Goal: Task Accomplishment & Management: Complete application form

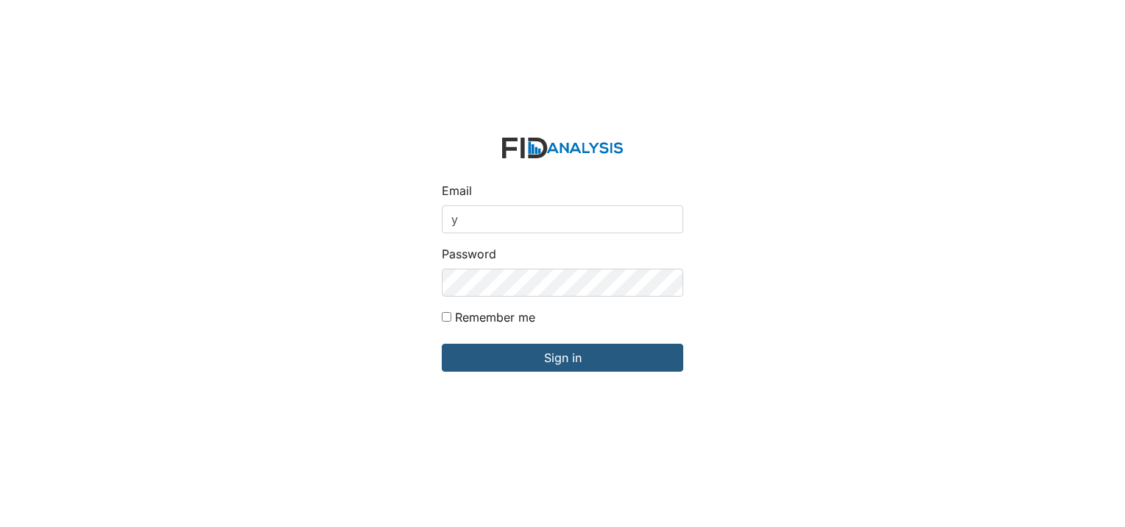
type input "[EMAIL_ADDRESS][DOMAIN_NAME]"
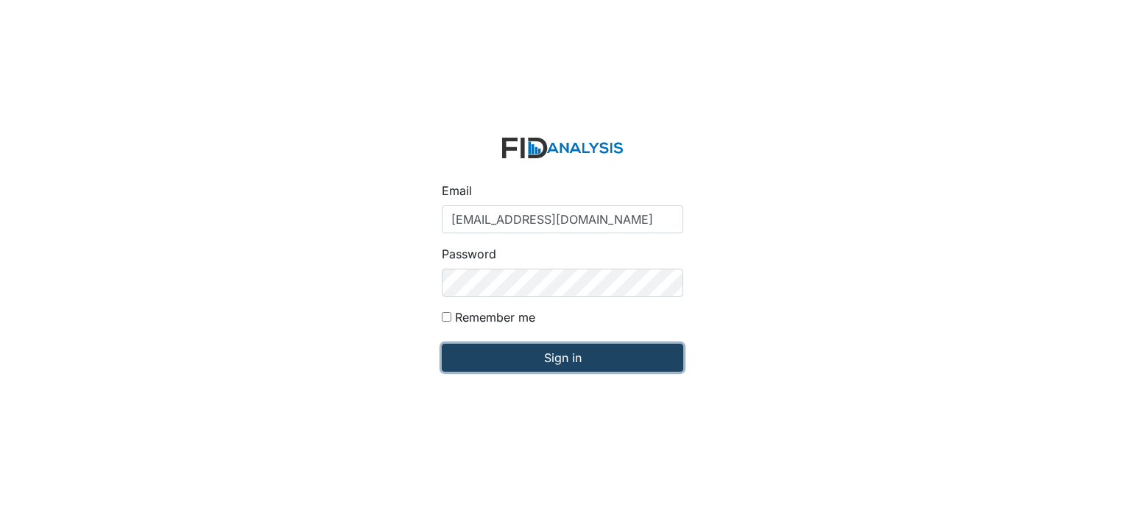
click at [517, 356] on input "Sign in" at bounding box center [563, 358] width 242 height 28
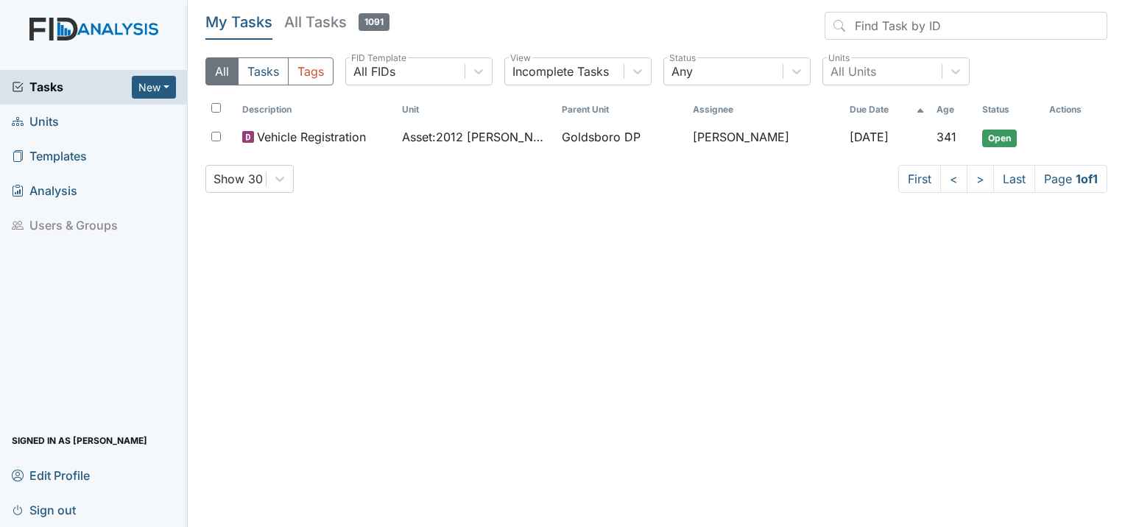
click at [46, 127] on span "Units" at bounding box center [35, 121] width 47 height 23
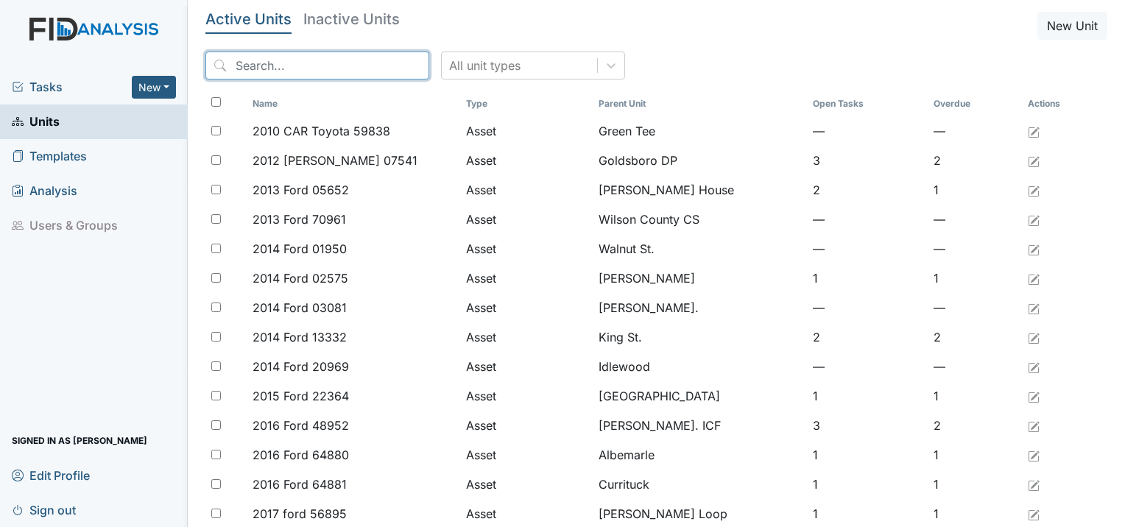
click at [242, 63] on input "search" at bounding box center [317, 66] width 224 height 28
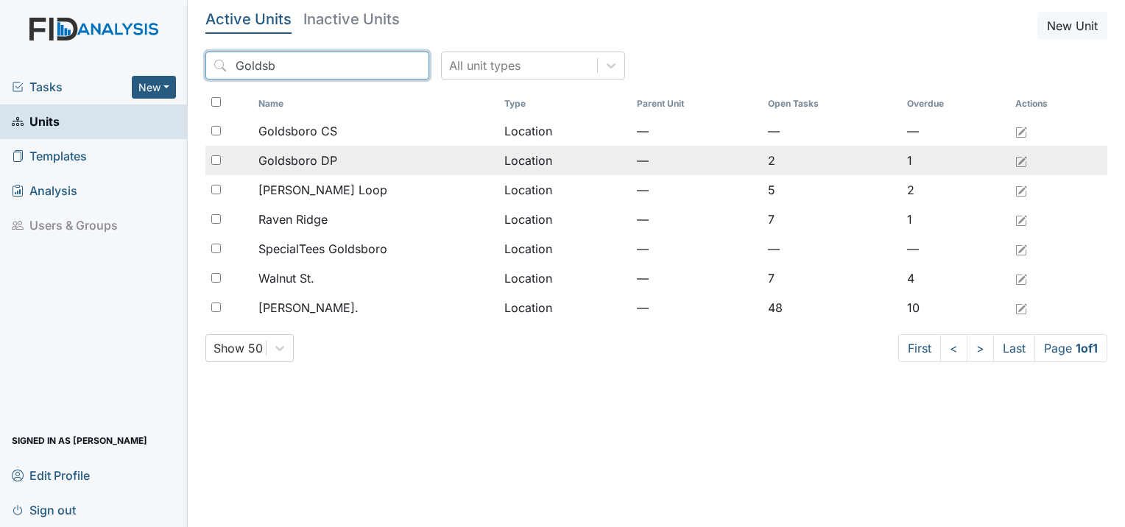
type input "Goldsb"
click at [216, 161] on input "checkbox" at bounding box center [216, 160] width 10 height 10
checkbox input "true"
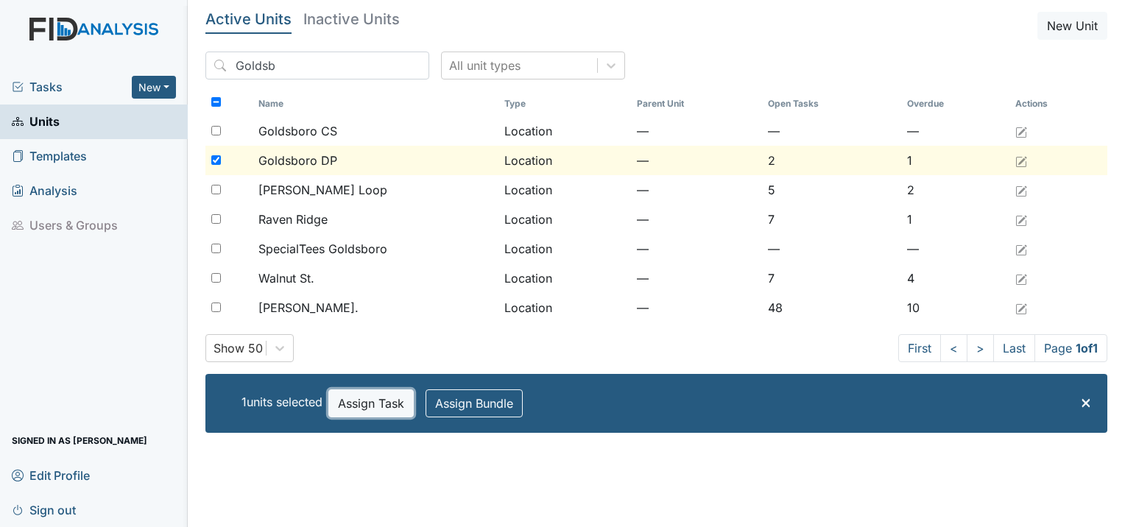
click at [375, 399] on button "Assign Task" at bounding box center [370, 404] width 85 height 28
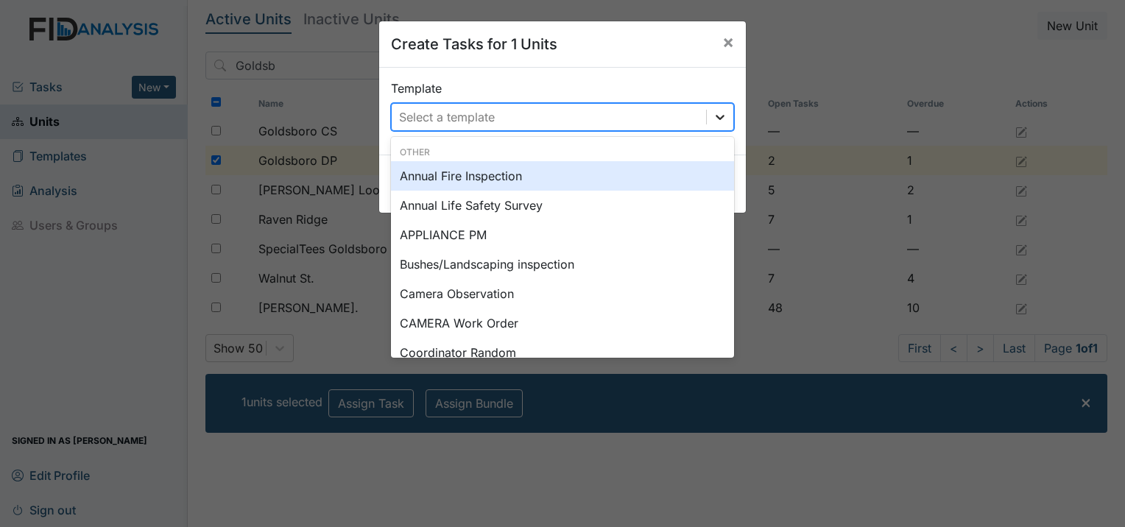
click at [713, 113] on icon at bounding box center [720, 117] width 15 height 15
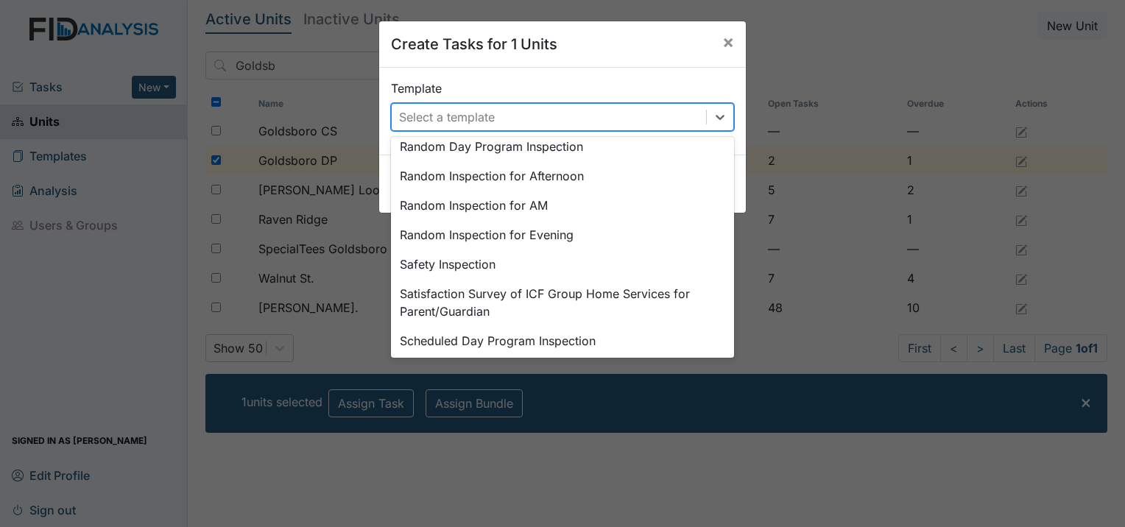
scroll to position [683, 0]
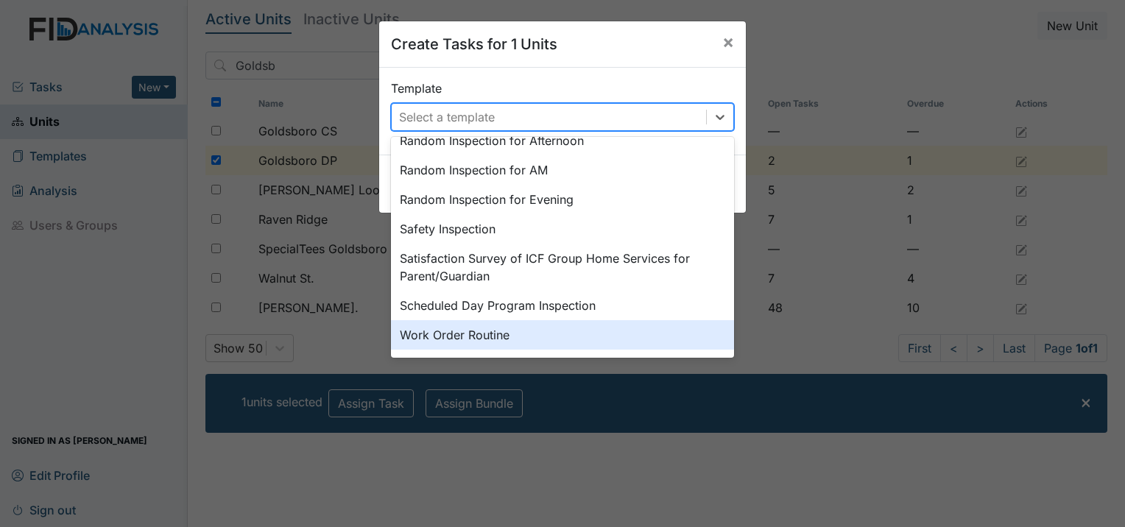
click at [440, 335] on div "Work Order Routine" at bounding box center [562, 334] width 343 height 29
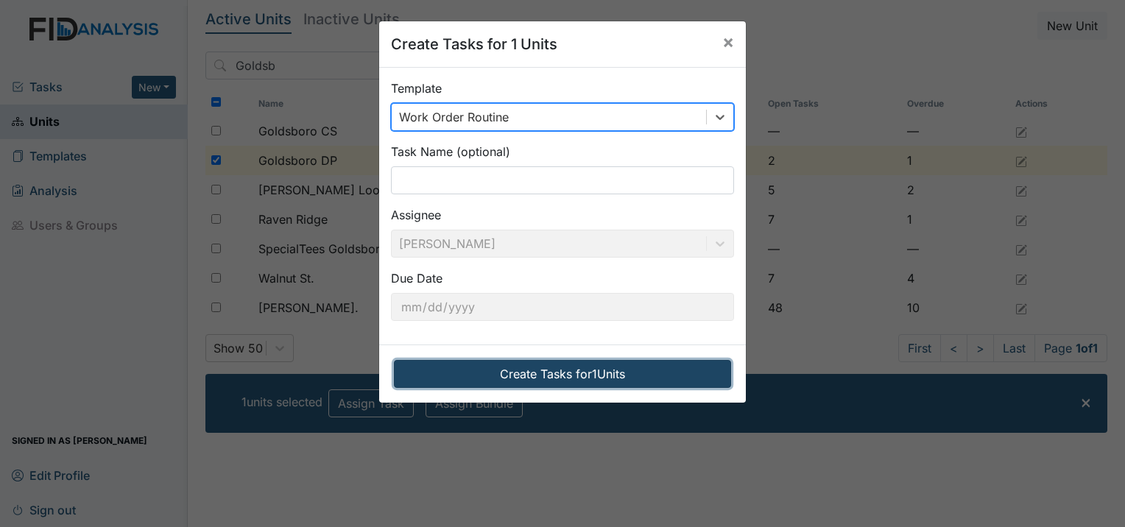
click at [560, 374] on button "Create Tasks for 1 Units" at bounding box center [562, 374] width 337 height 28
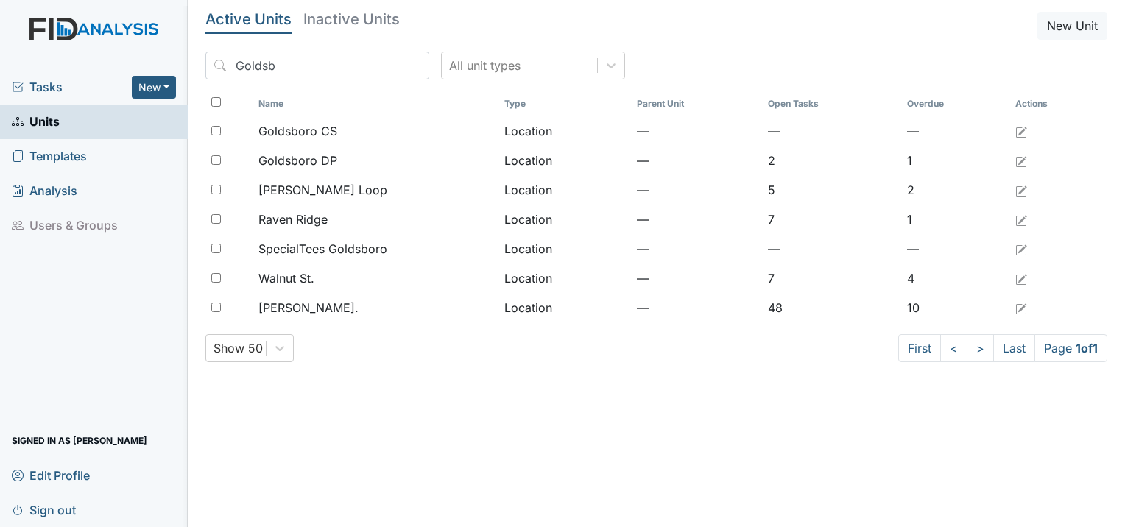
click at [38, 83] on span "Tasks" at bounding box center [72, 87] width 120 height 18
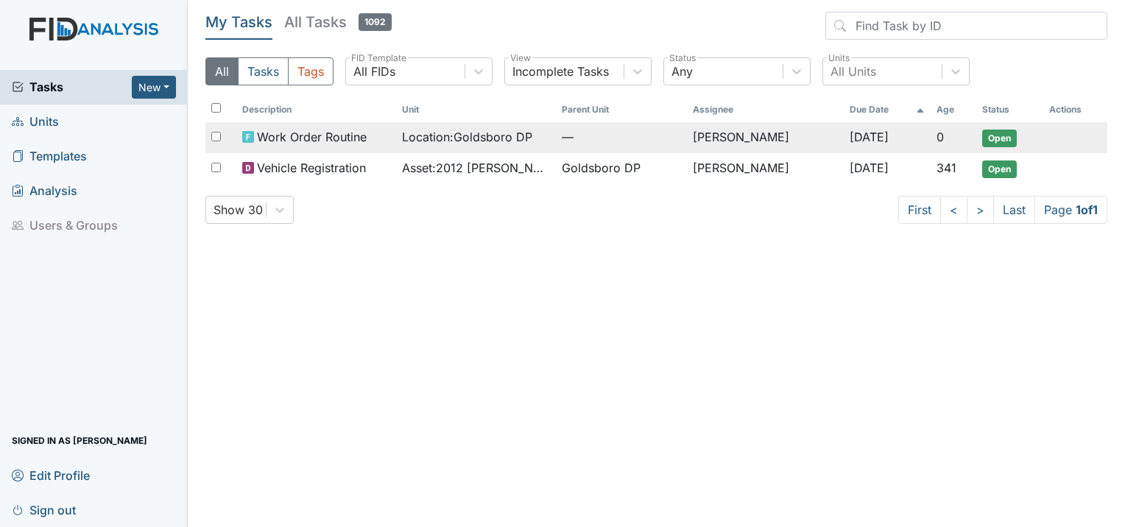
click at [996, 132] on span "Open" at bounding box center [999, 139] width 35 height 18
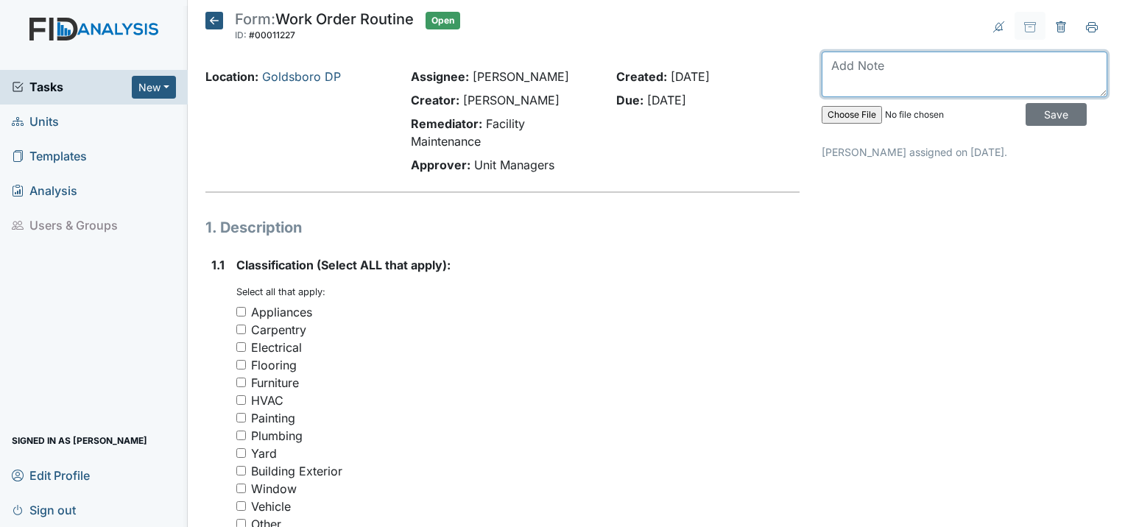
click at [834, 61] on textarea at bounding box center [965, 75] width 286 height 46
click at [834, 61] on textarea "This fire making up for missing" at bounding box center [965, 75] width 286 height 46
click at [1002, 63] on textarea "This fire making up for missing" at bounding box center [965, 75] width 286 height 46
click at [869, 63] on textarea "This fire making up for missing" at bounding box center [965, 75] width 286 height 46
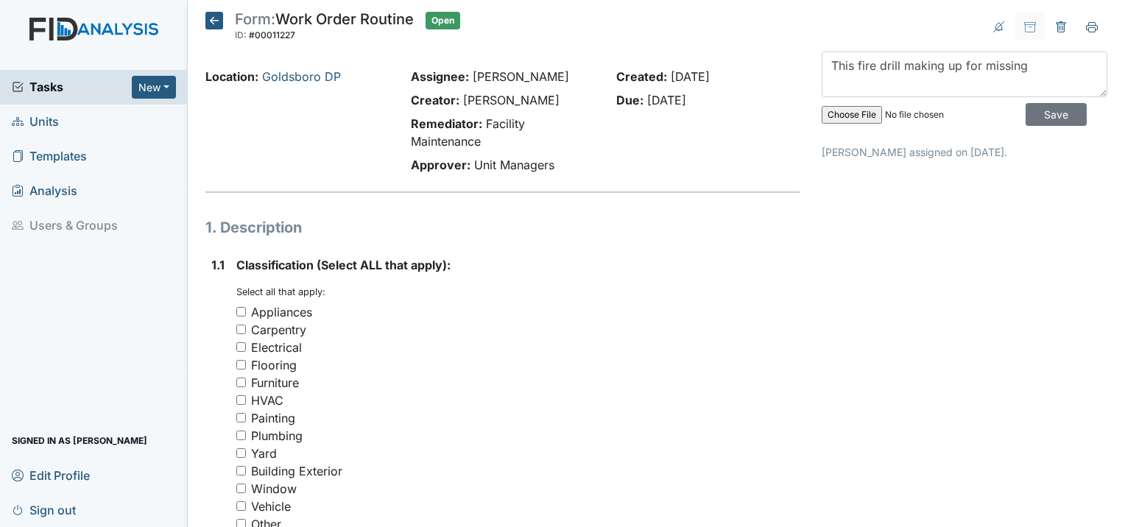
drag, startPoint x: 1020, startPoint y: 68, endPoint x: 888, endPoint y: 214, distance: 196.6
click at [1017, 60] on textarea "This fire drill making up for missing" at bounding box center [965, 75] width 286 height 46
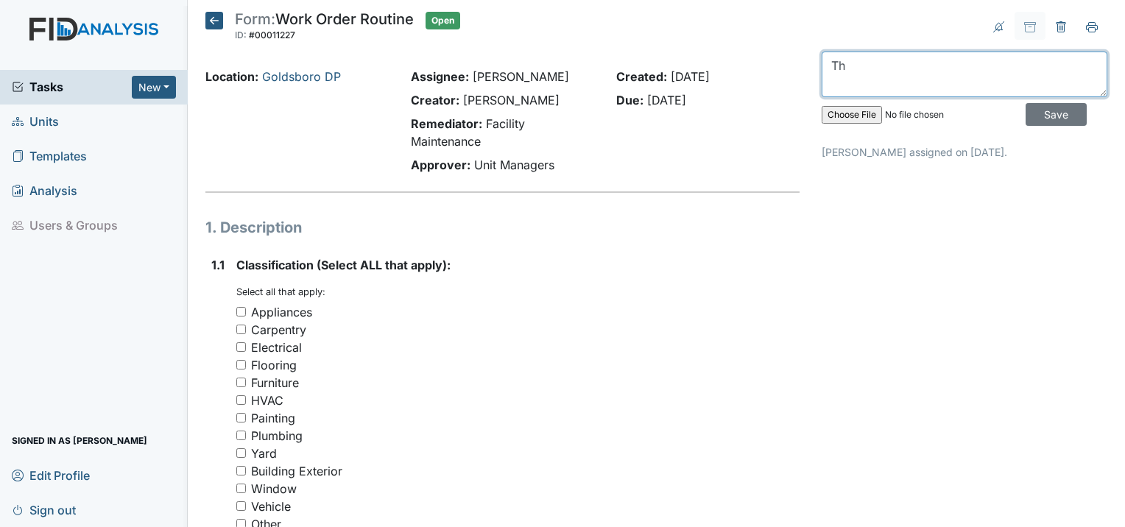
type textarea "T"
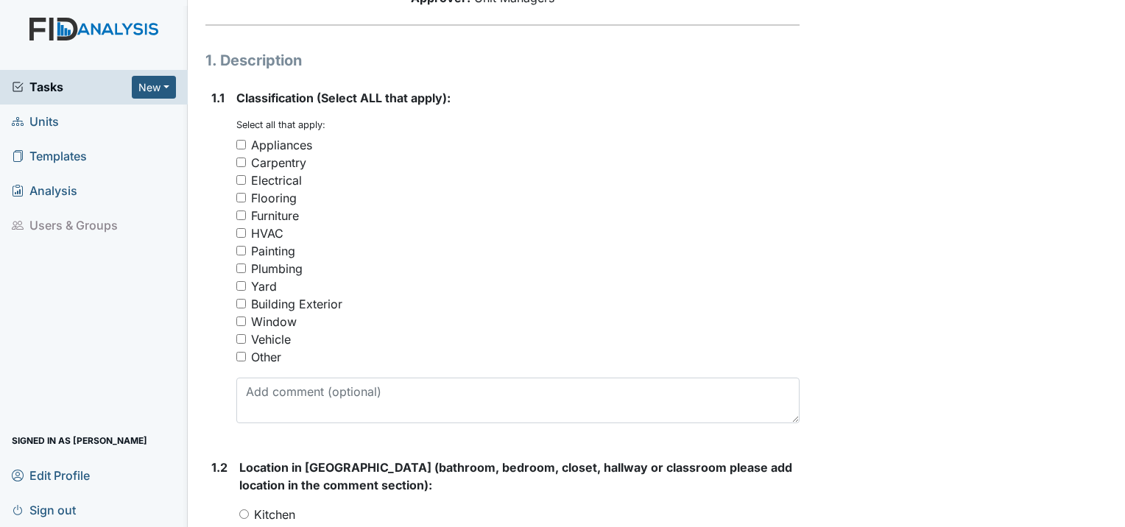
scroll to position [177, 0]
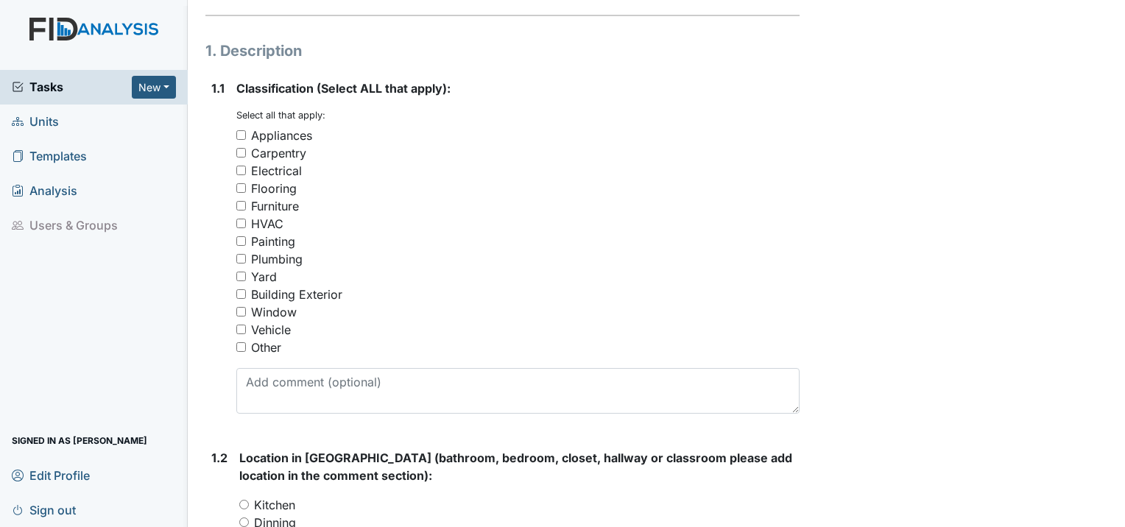
click at [236, 345] on input "Other" at bounding box center [241, 347] width 10 height 10
checkbox input "true"
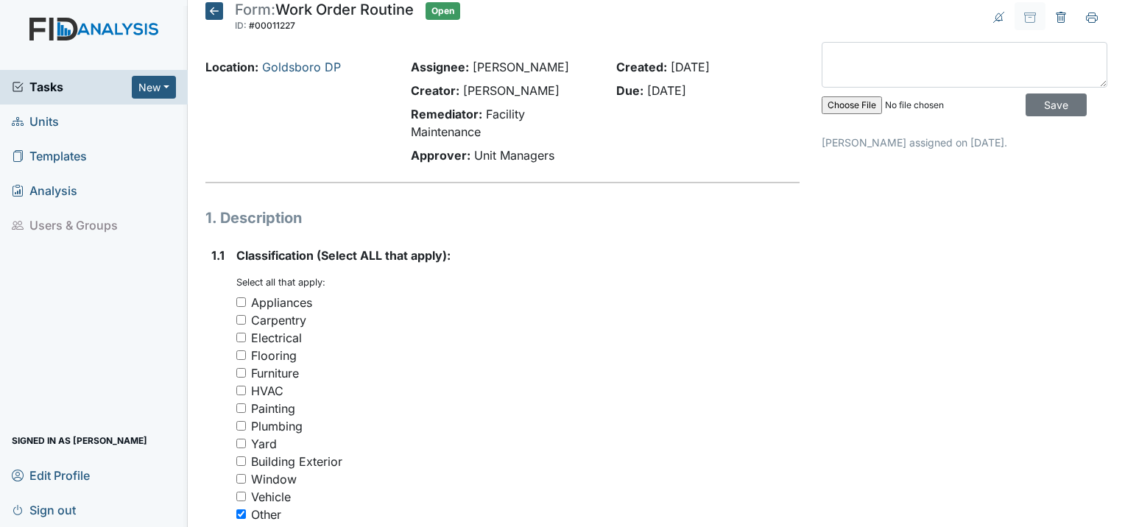
scroll to position [0, 0]
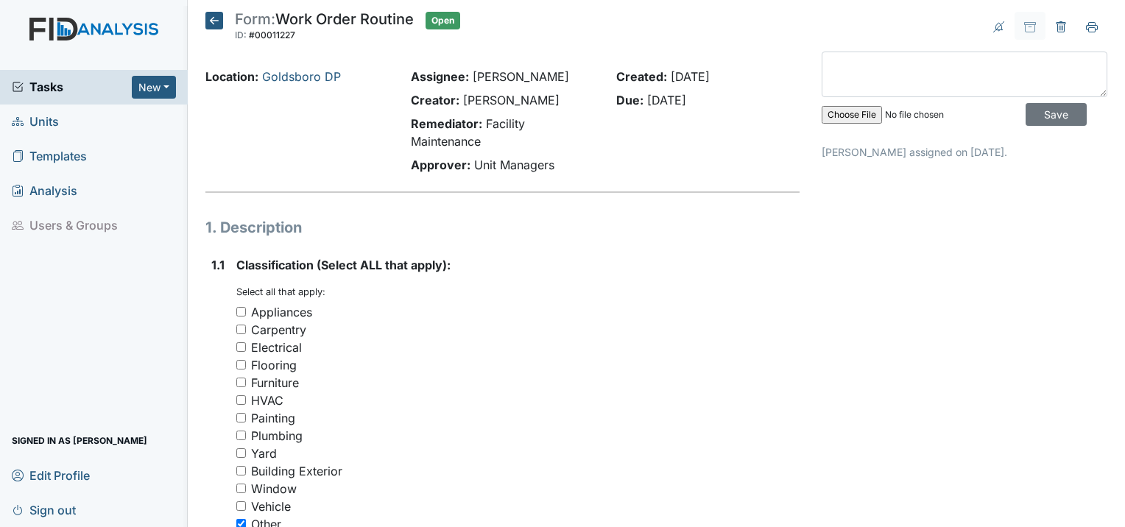
click at [214, 15] on icon at bounding box center [214, 21] width 18 height 18
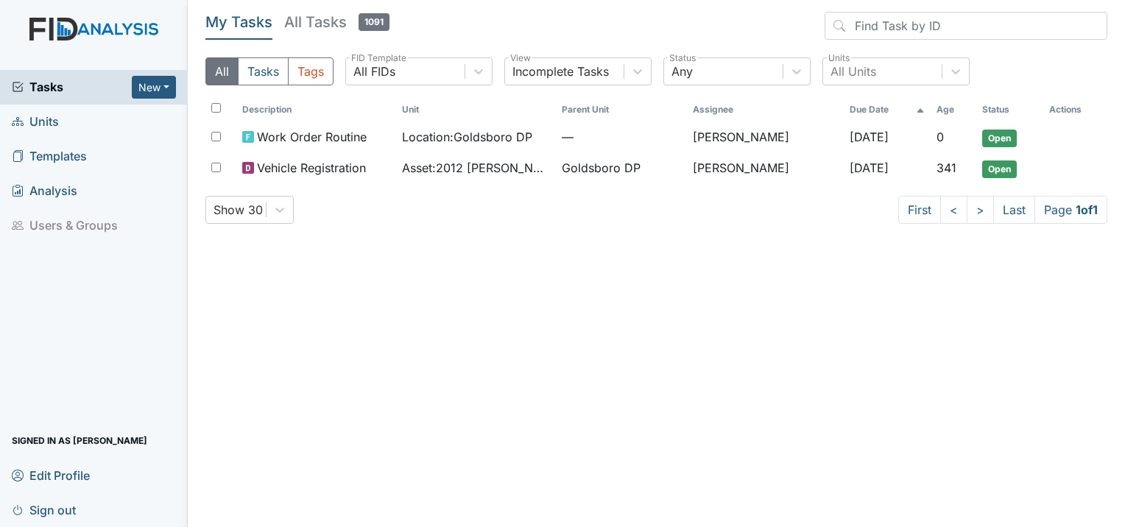
click at [43, 124] on span "Units" at bounding box center [35, 121] width 47 height 23
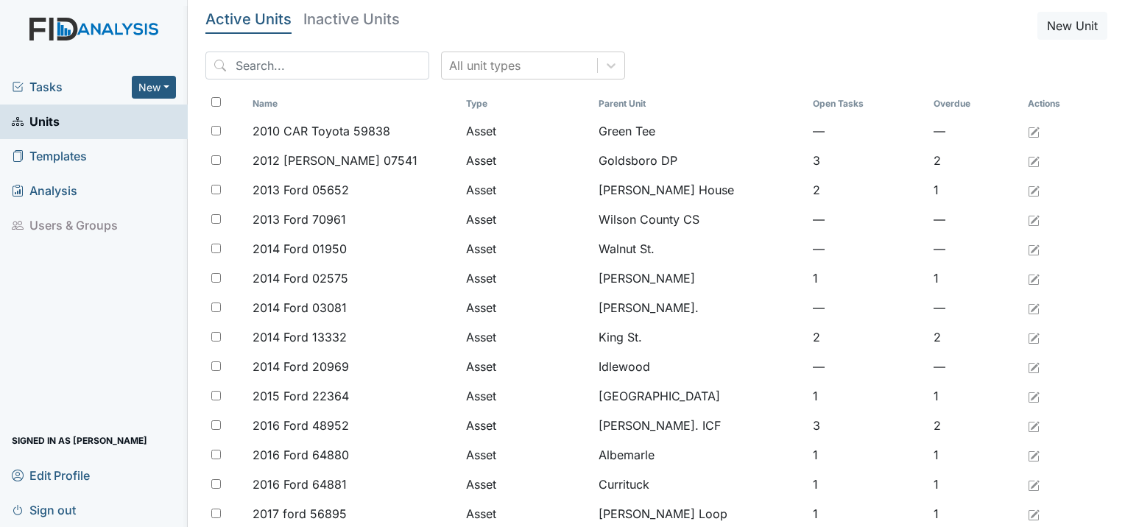
click at [62, 91] on span "Tasks" at bounding box center [72, 87] width 120 height 18
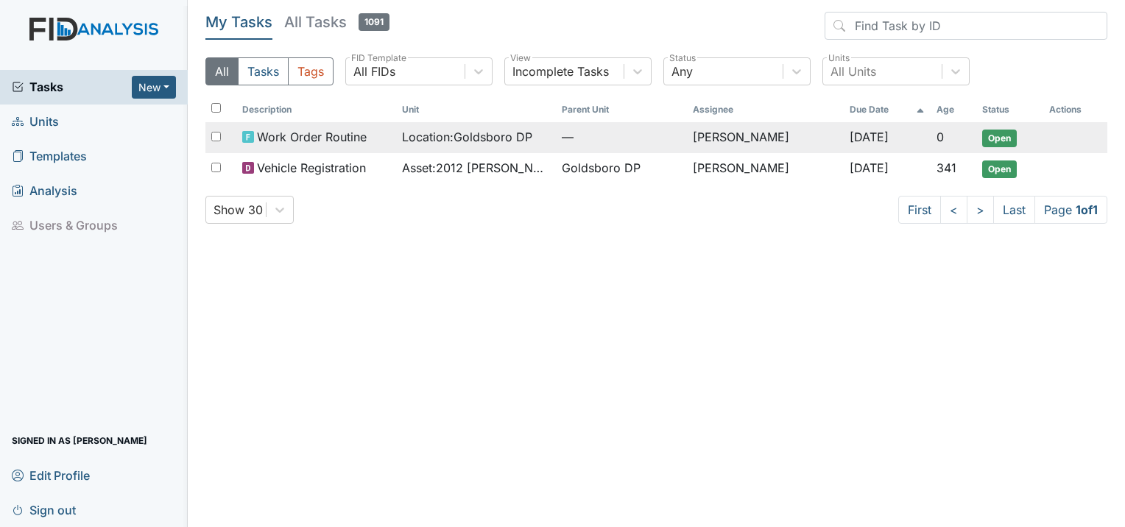
click at [999, 136] on span "Open" at bounding box center [999, 139] width 35 height 18
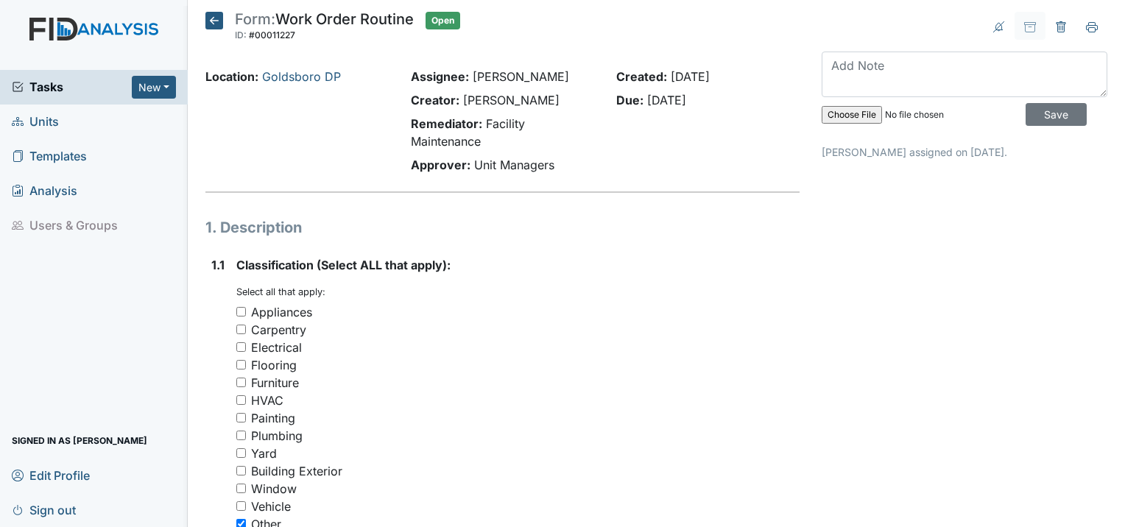
click at [215, 19] on icon at bounding box center [214, 21] width 18 height 18
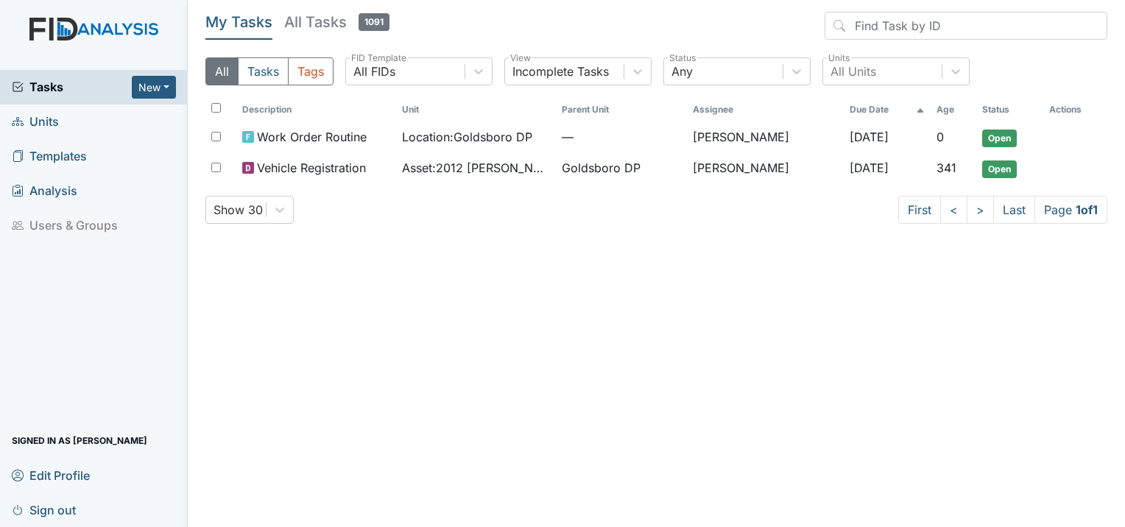
click at [61, 121] on link "Units" at bounding box center [94, 122] width 188 height 35
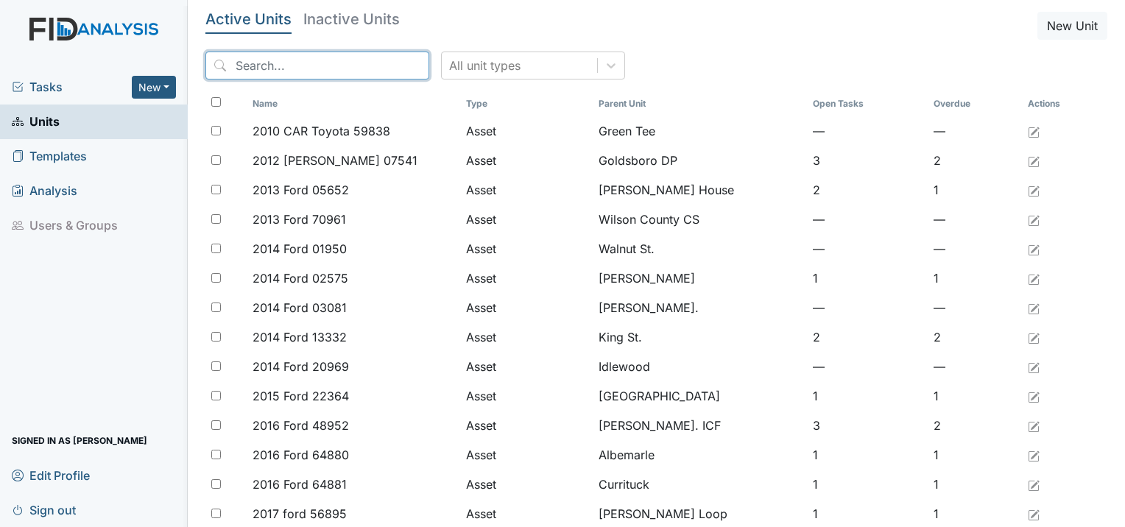
click at [239, 63] on input "search" at bounding box center [317, 66] width 224 height 28
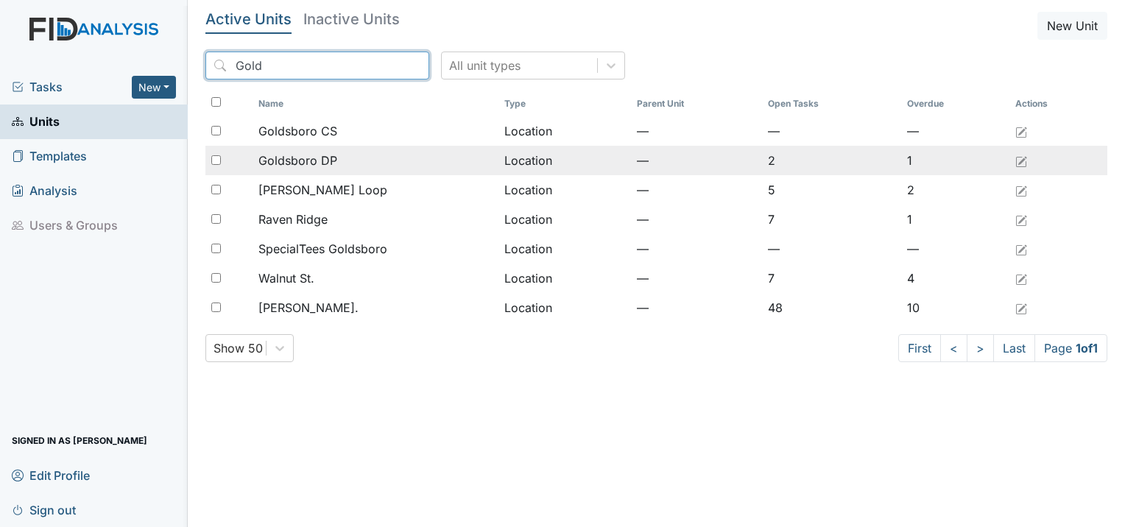
type input "Gold"
click at [211, 161] on input "checkbox" at bounding box center [216, 160] width 10 height 10
checkbox input "true"
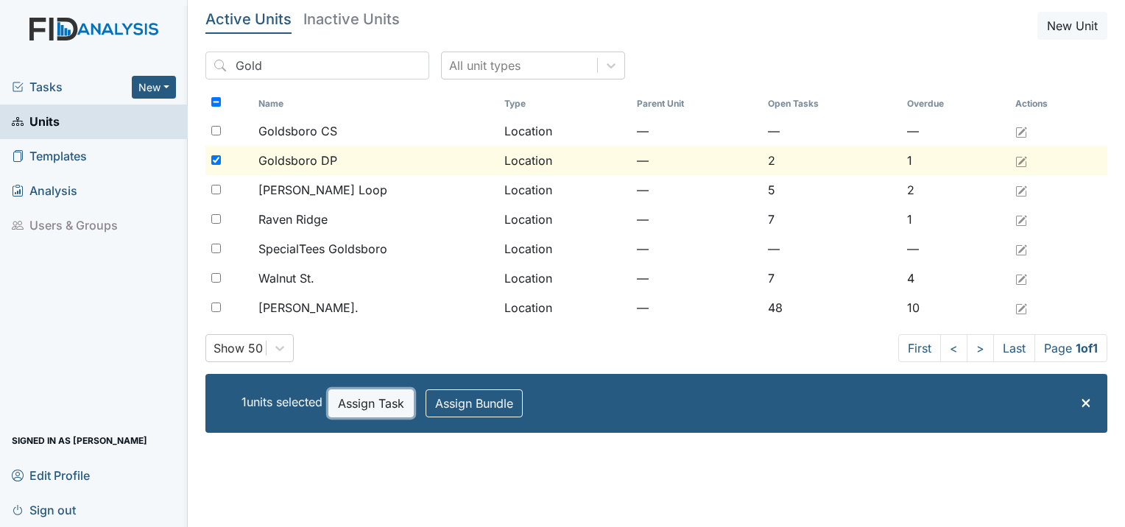
click at [369, 412] on button "Assign Task" at bounding box center [370, 404] width 85 height 28
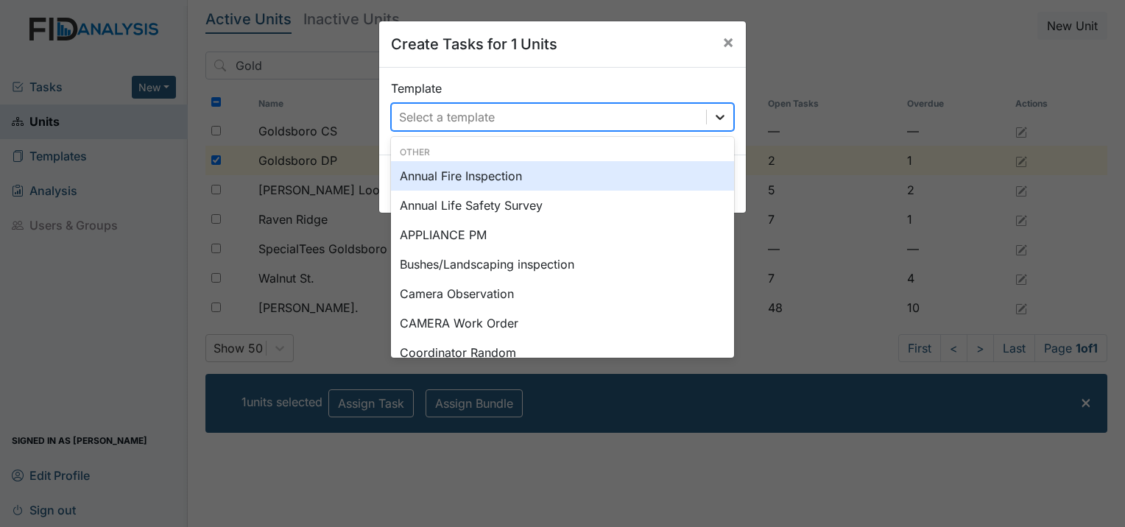
click at [713, 116] on icon at bounding box center [720, 117] width 15 height 15
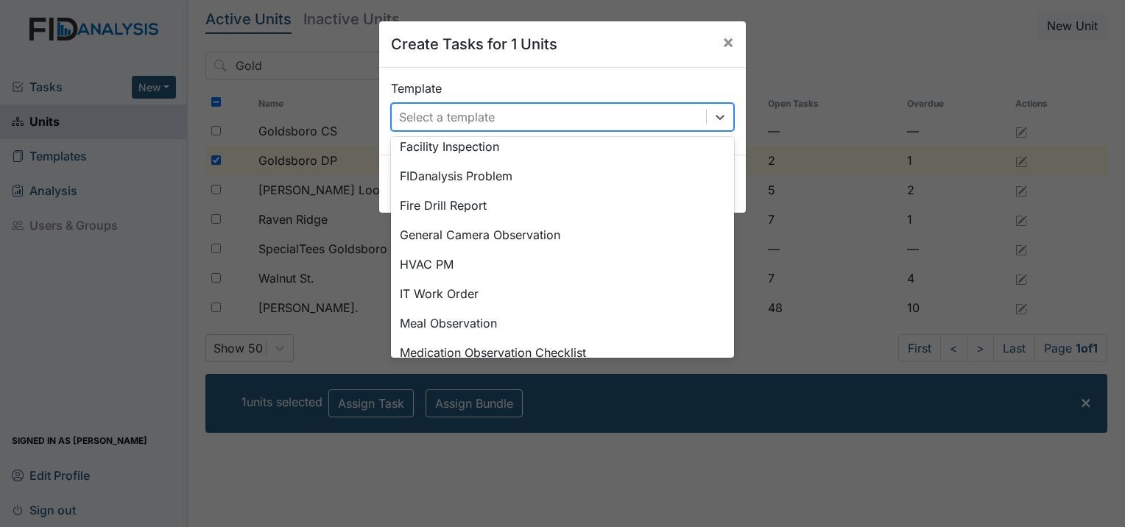
scroll to position [304, 0]
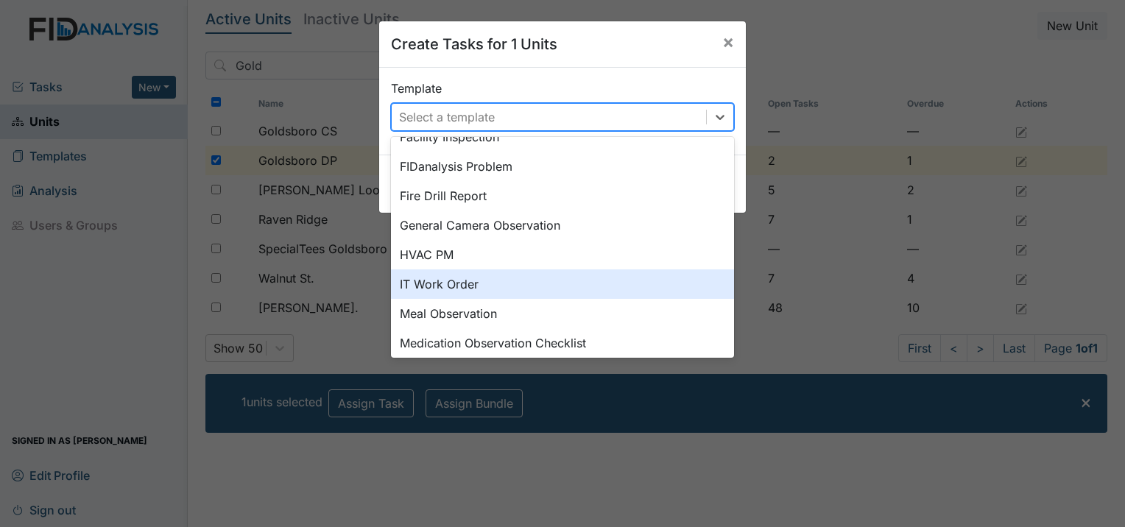
click at [438, 284] on div "IT Work Order" at bounding box center [562, 284] width 343 height 29
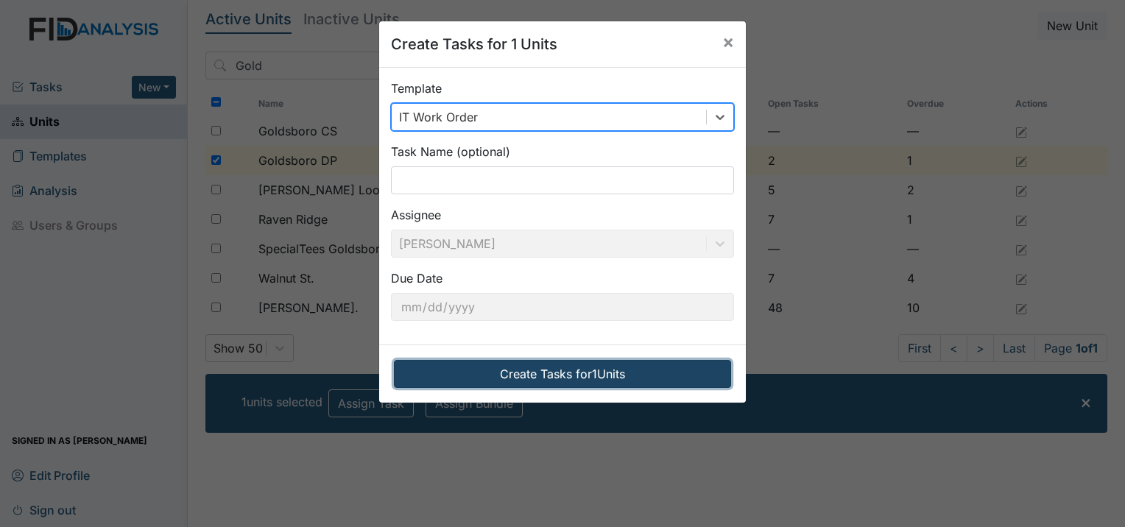
click at [507, 370] on button "Create Tasks for 1 Units" at bounding box center [562, 374] width 337 height 28
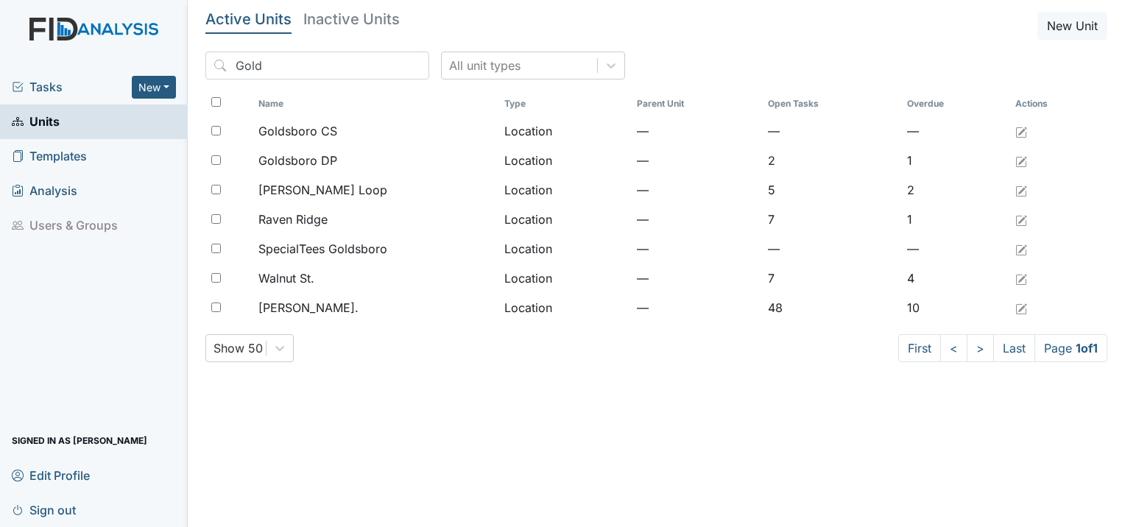
click at [46, 91] on span "Tasks" at bounding box center [72, 87] width 120 height 18
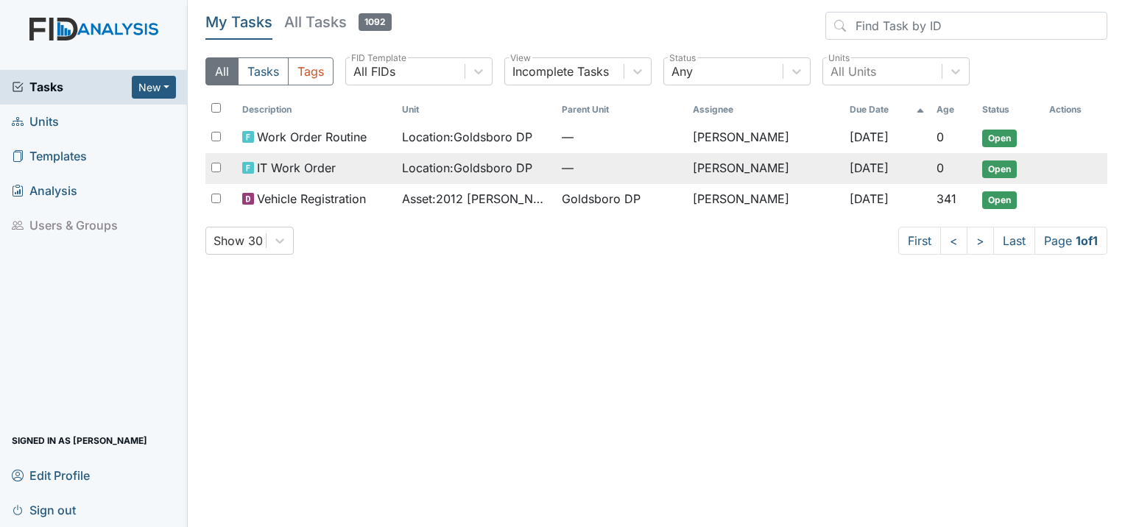
click at [992, 168] on span "Open" at bounding box center [999, 170] width 35 height 18
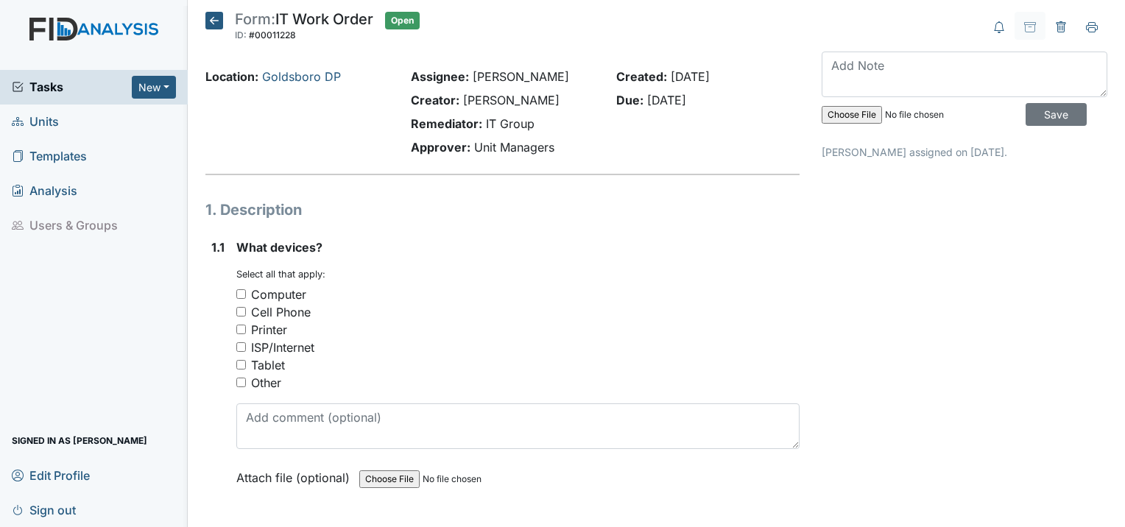
click at [239, 360] on input "Tablet" at bounding box center [241, 365] width 10 height 10
checkbox input "true"
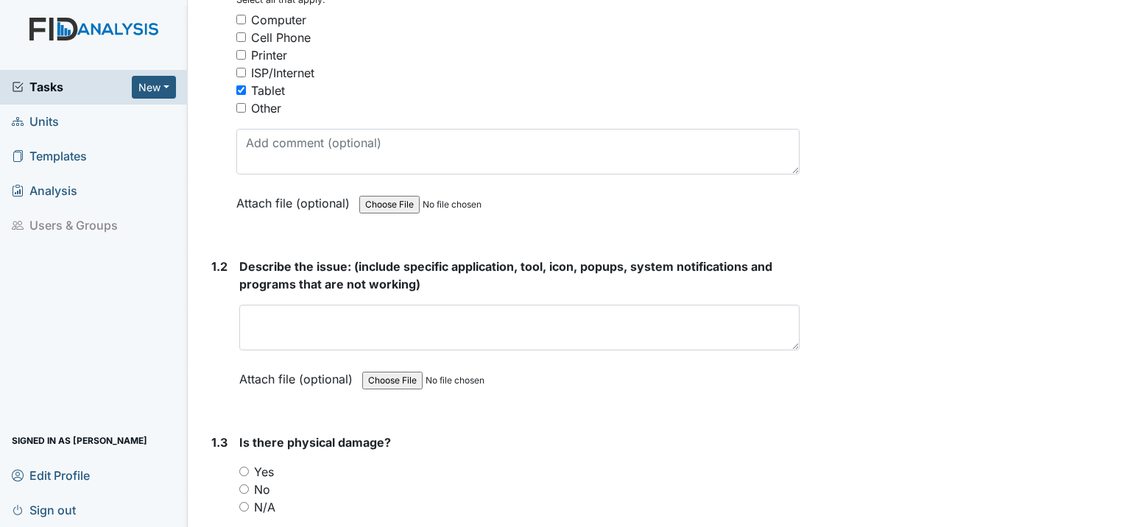
scroll to position [343, 0]
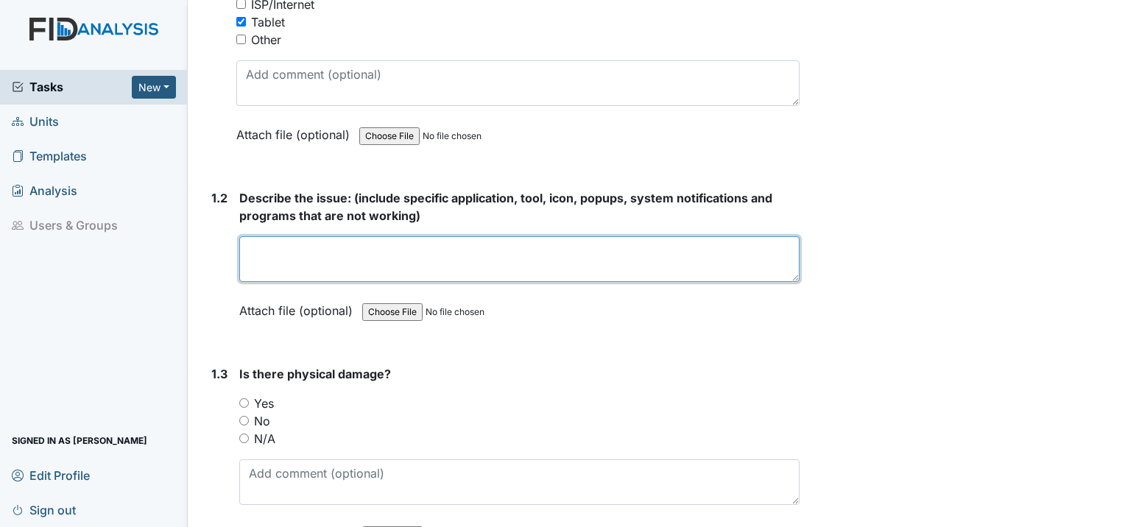
click at [262, 244] on textarea at bounding box center [519, 259] width 560 height 46
type textarea "case broke"
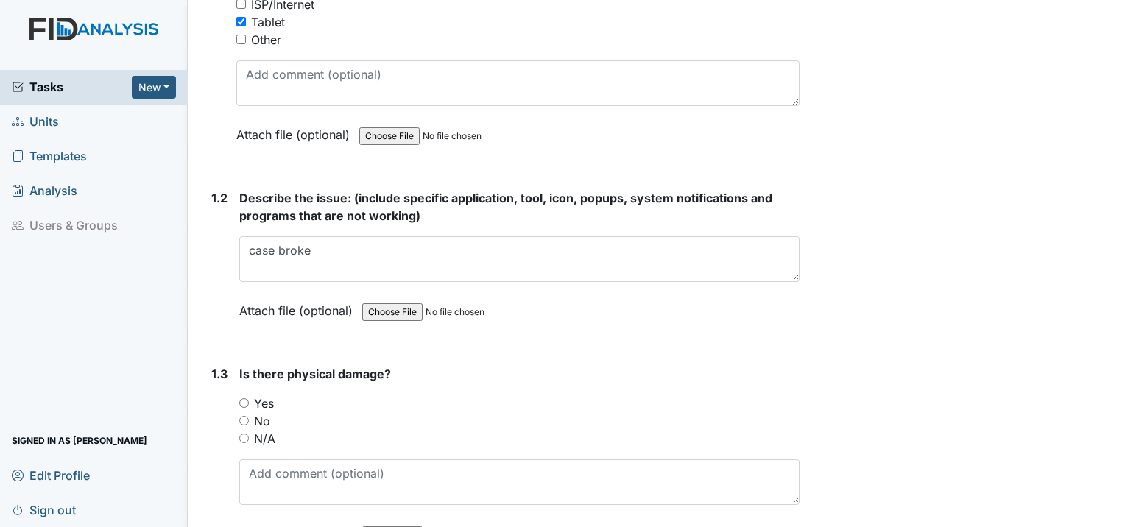
click at [242, 401] on input "Yes" at bounding box center [244, 403] width 10 height 10
radio input "true"
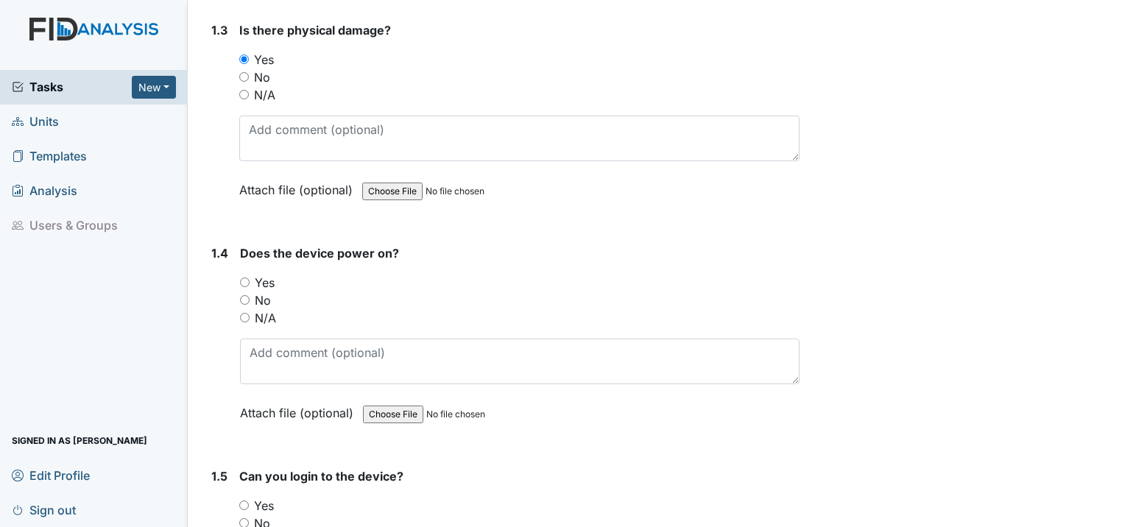
scroll to position [766, 0]
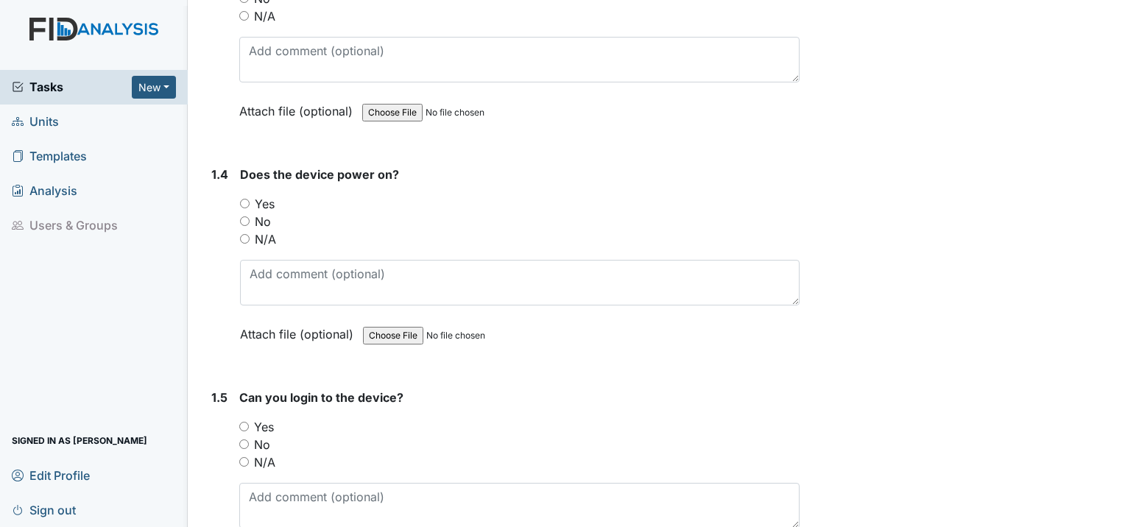
click at [241, 200] on input "Yes" at bounding box center [245, 204] width 10 height 10
radio input "true"
click at [244, 422] on input "Yes" at bounding box center [244, 427] width 10 height 10
radio input "true"
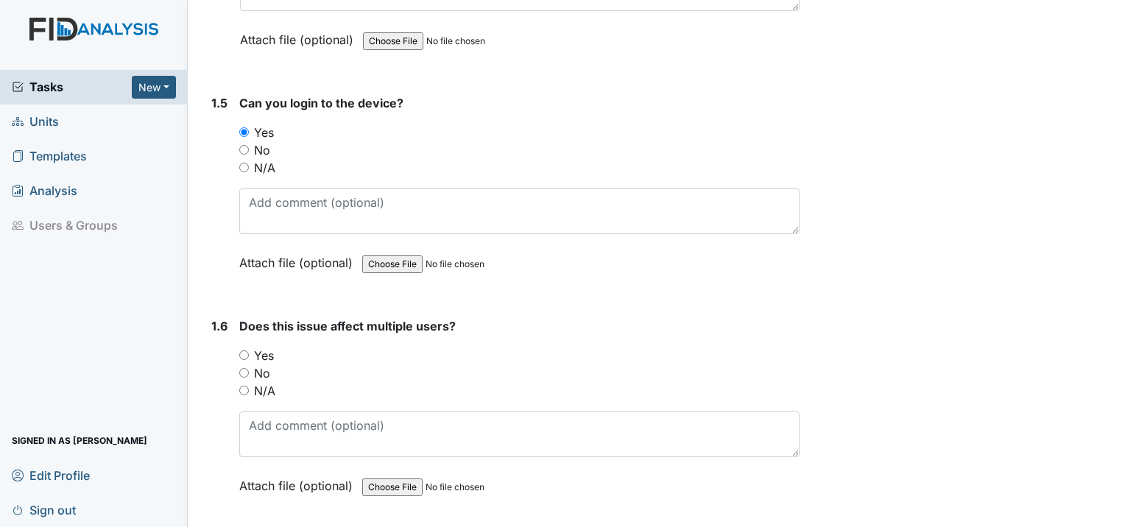
scroll to position [1108, 0]
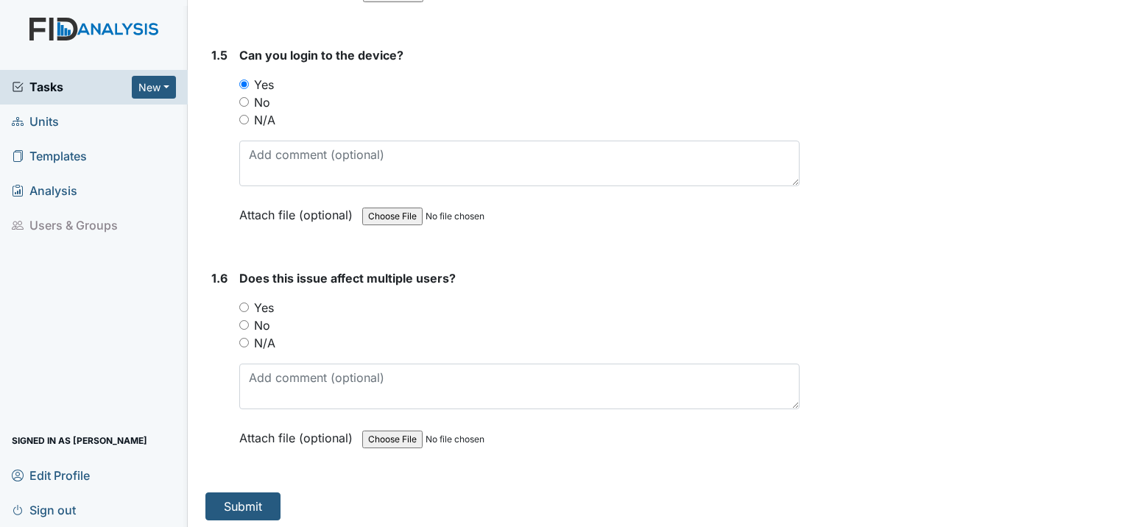
click at [242, 338] on input "N/A" at bounding box center [244, 343] width 10 height 10
radio input "true"
click at [244, 498] on button "Submit" at bounding box center [242, 507] width 75 height 28
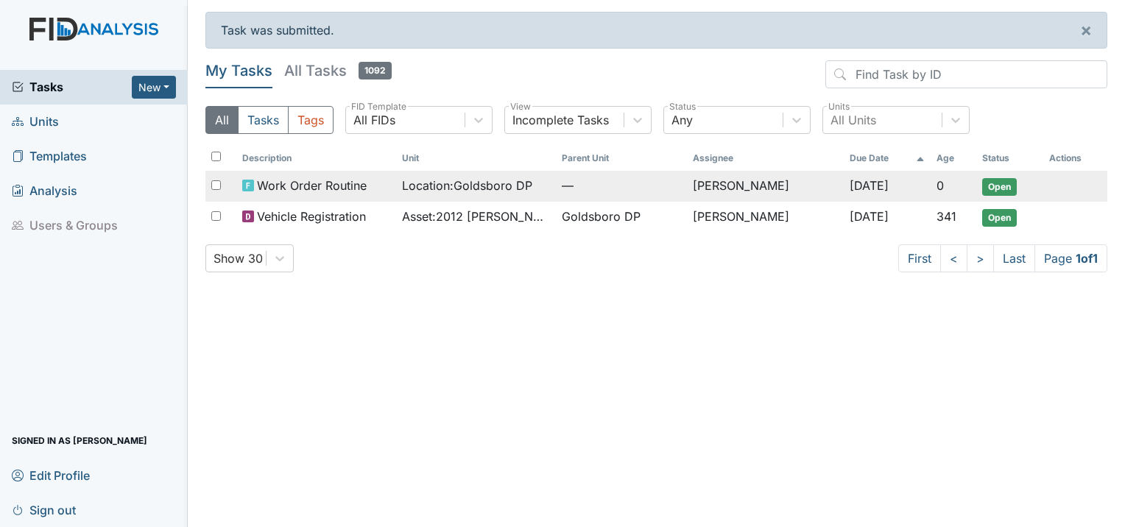
click at [1002, 189] on span "Open" at bounding box center [999, 187] width 35 height 18
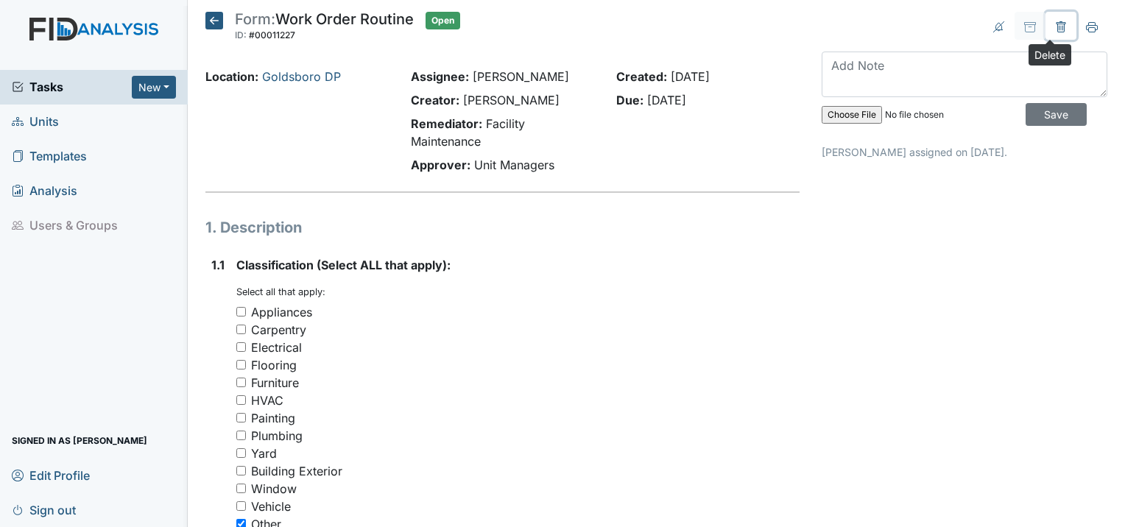
click at [1055, 24] on icon at bounding box center [1061, 27] width 12 height 12
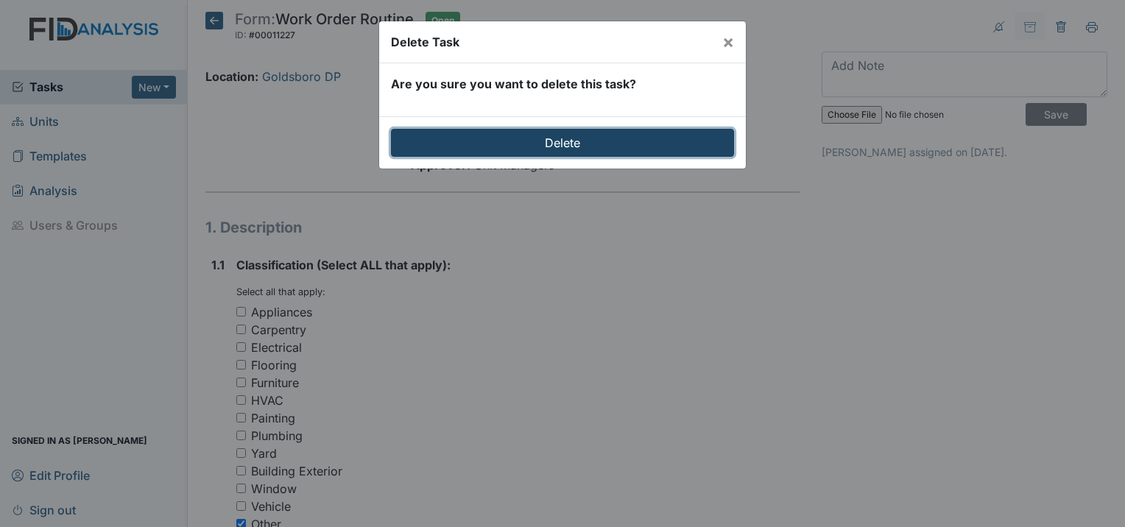
click at [562, 143] on input "Delete" at bounding box center [562, 143] width 343 height 28
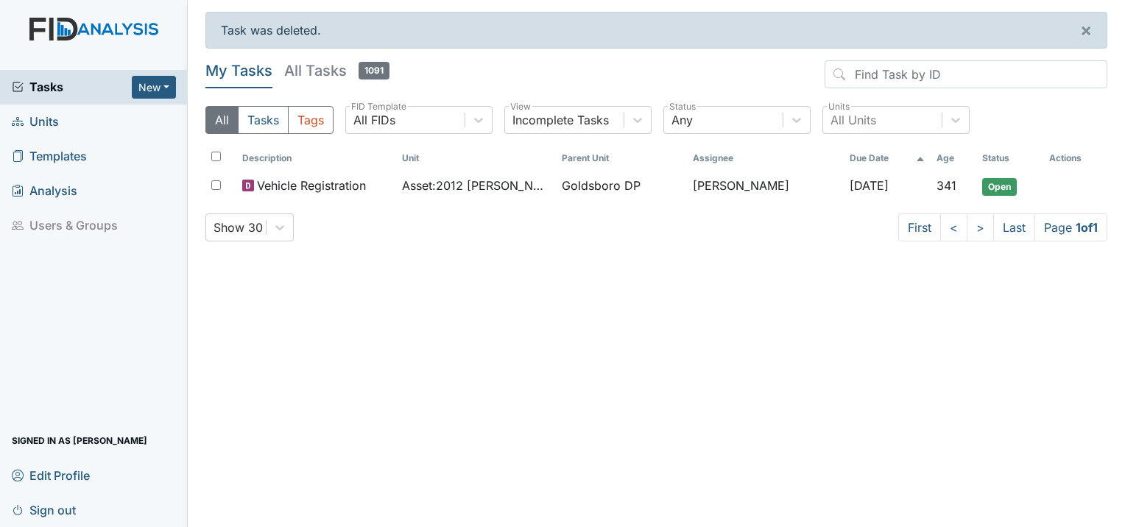
click at [52, 124] on span "Units" at bounding box center [35, 121] width 47 height 23
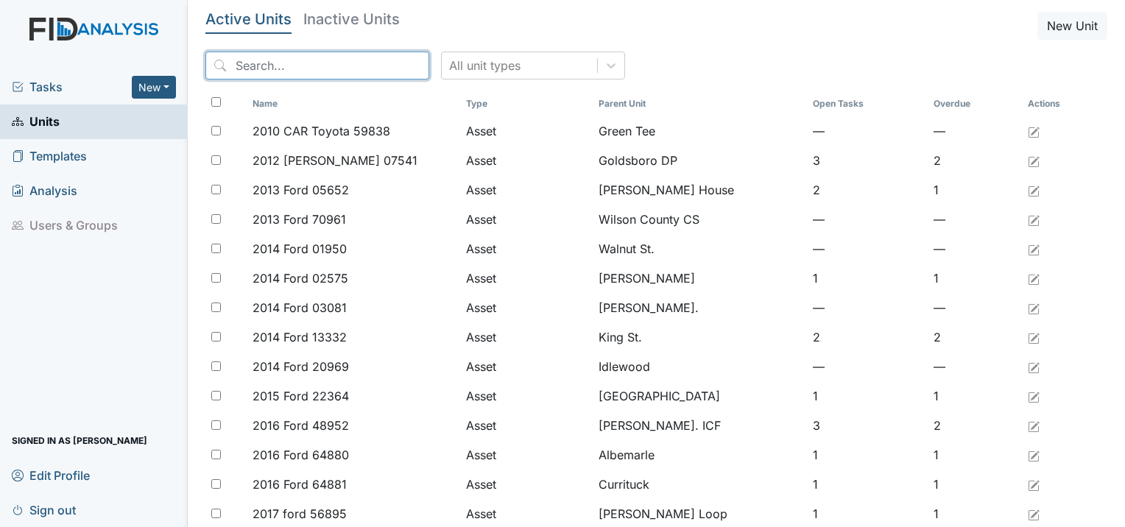
click at [256, 65] on input "search" at bounding box center [317, 66] width 224 height 28
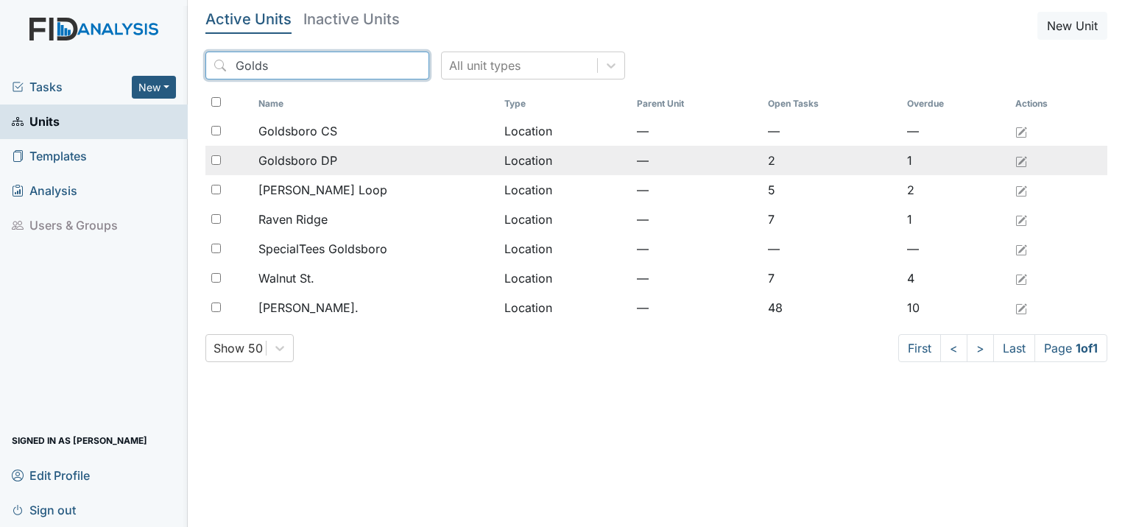
type input "Golds"
click at [215, 160] on input "checkbox" at bounding box center [216, 160] width 10 height 10
checkbox input "true"
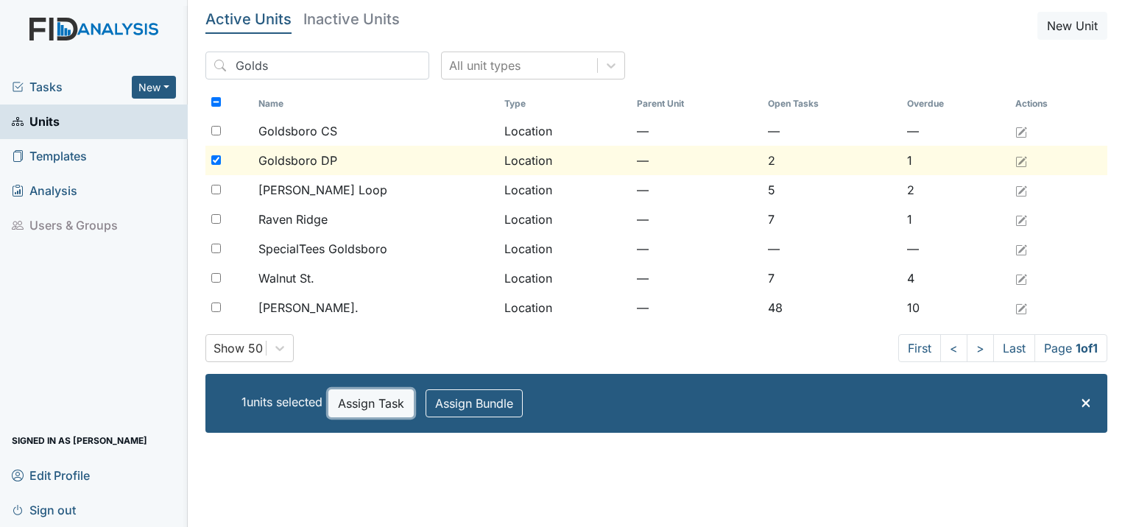
click at [379, 399] on button "Assign Task" at bounding box center [370, 404] width 85 height 28
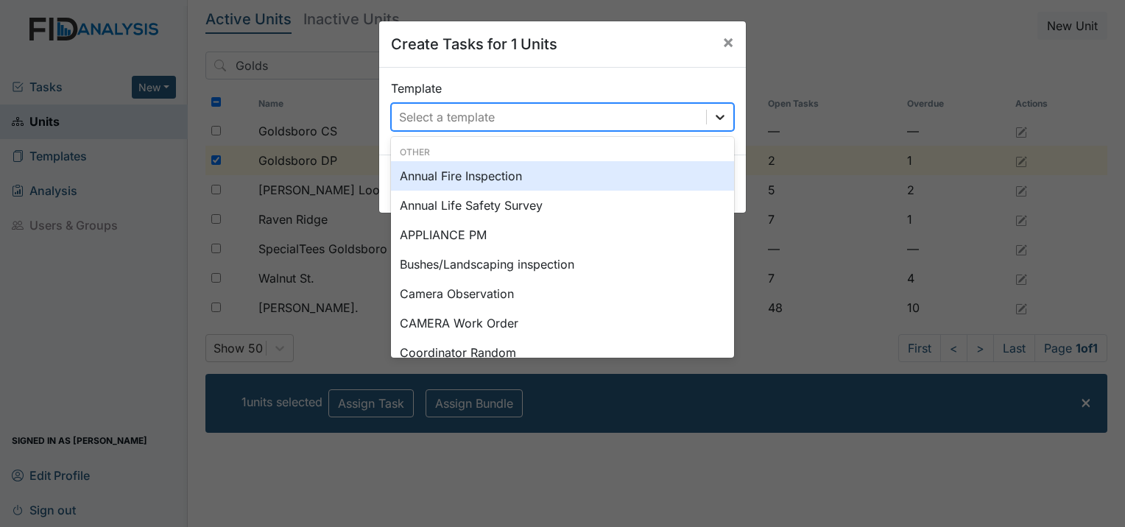
click at [716, 116] on icon at bounding box center [720, 117] width 9 height 5
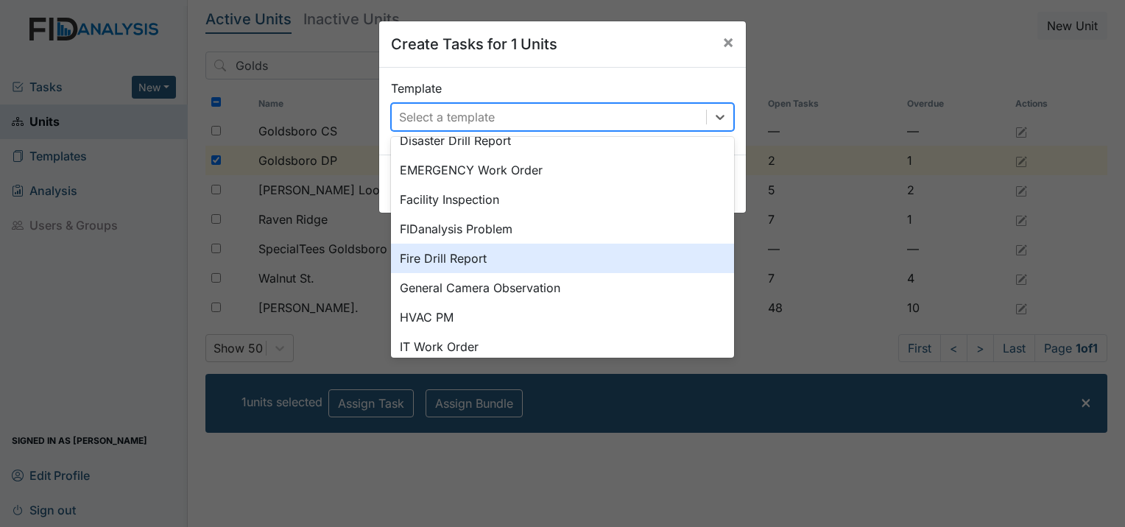
scroll to position [203, 0]
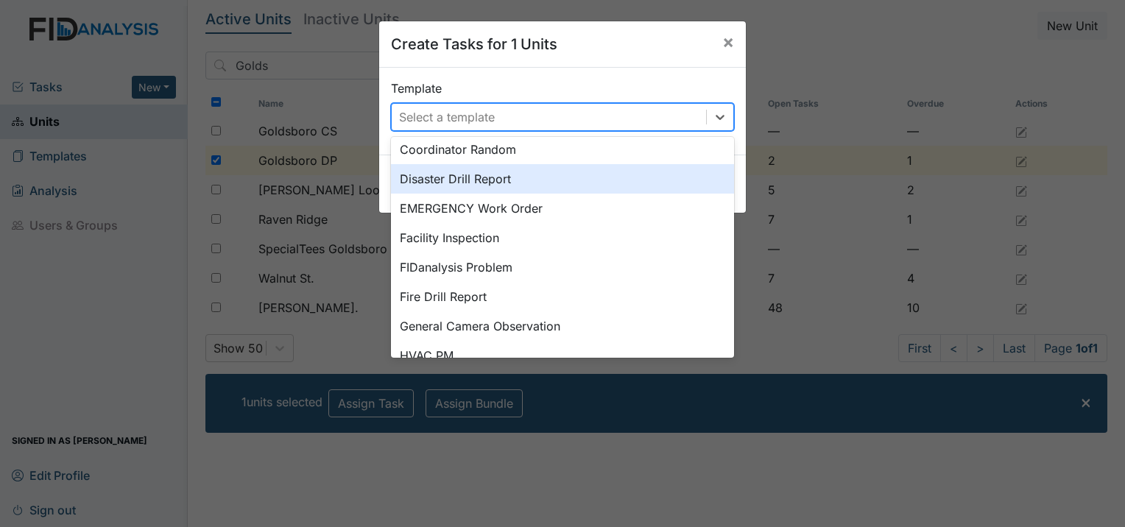
click at [461, 179] on div "Disaster Drill Report" at bounding box center [562, 178] width 343 height 29
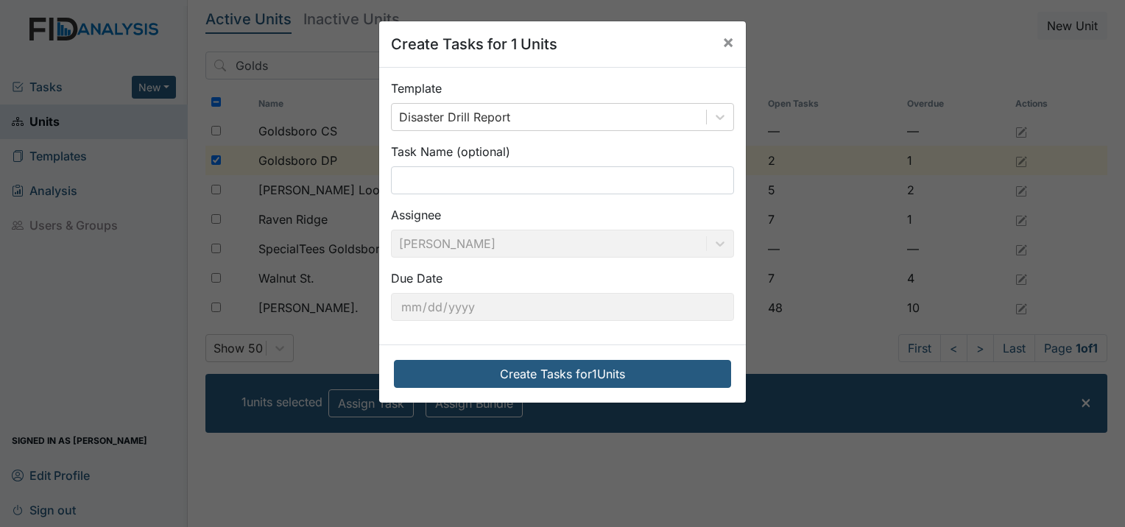
click at [482, 337] on div "Template Disaster Drill Report Task Name (optional) Assignee Yolanda Barnes Due…" at bounding box center [562, 206] width 367 height 277
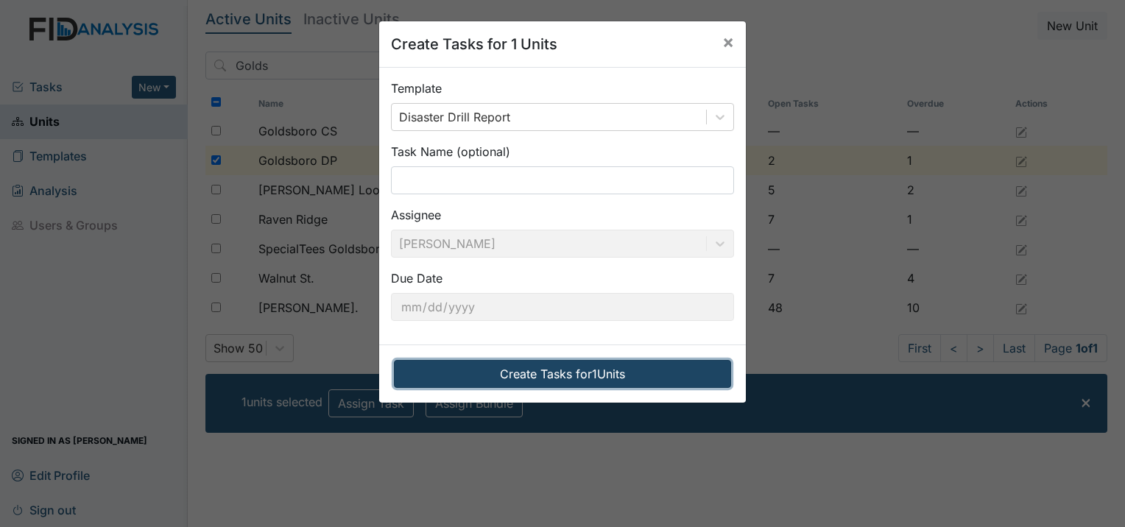
click at [494, 373] on button "Create Tasks for 1 Units" at bounding box center [562, 374] width 337 height 28
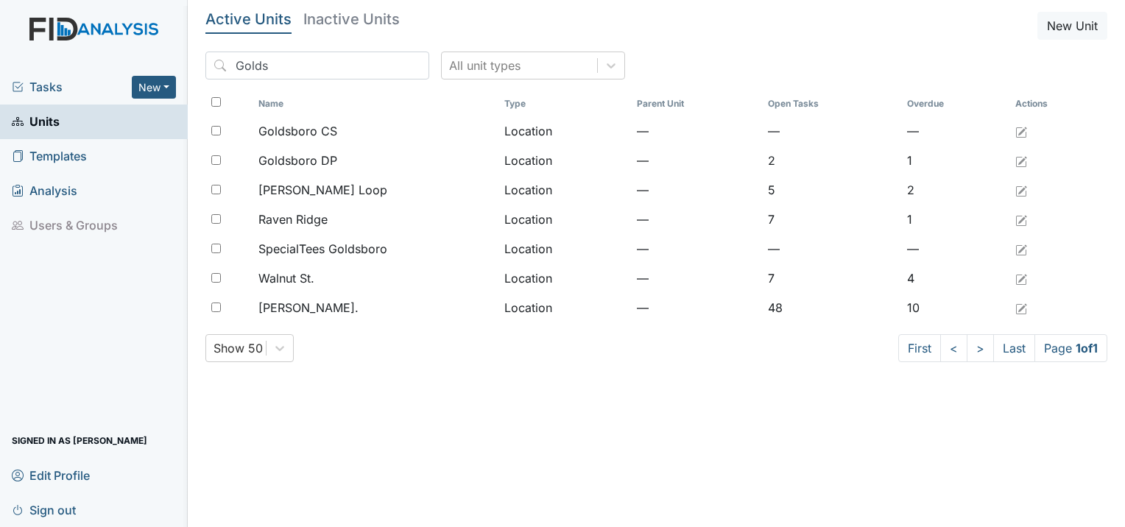
click at [40, 91] on span "Tasks" at bounding box center [72, 87] width 120 height 18
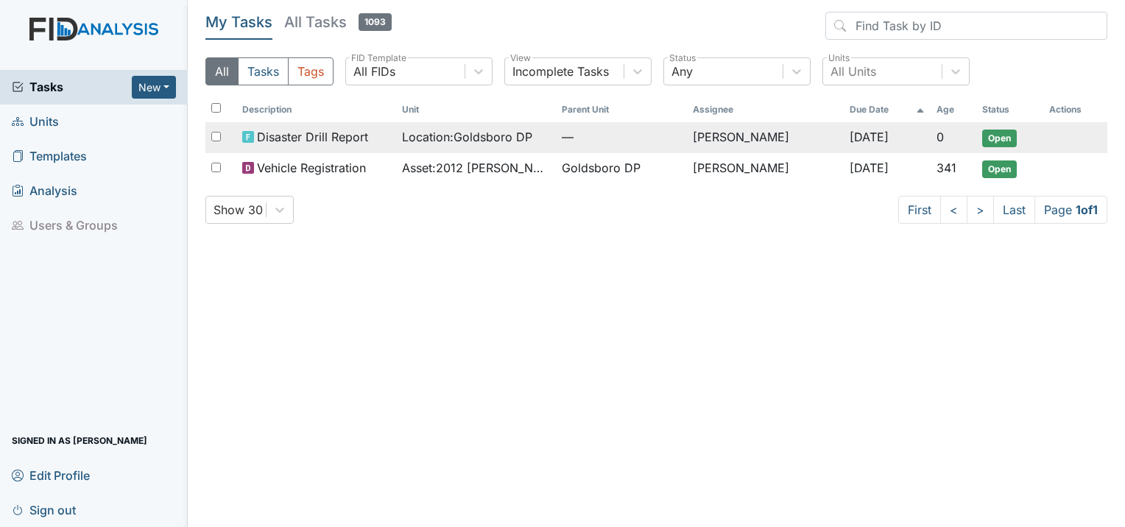
click at [1006, 137] on span "Open" at bounding box center [999, 139] width 35 height 18
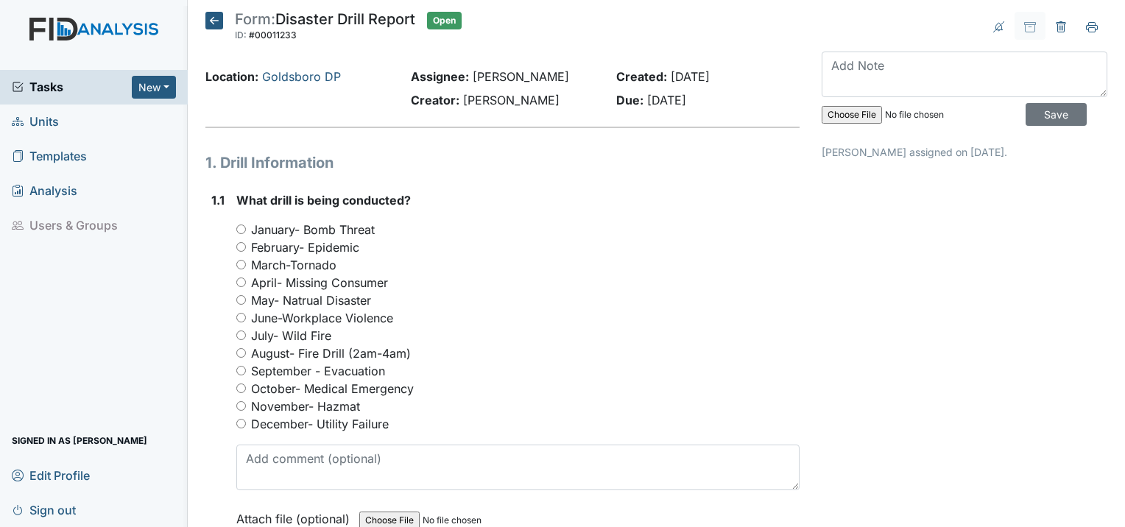
click at [239, 316] on input "June-Workplace Violence" at bounding box center [241, 318] width 10 height 10
radio input "true"
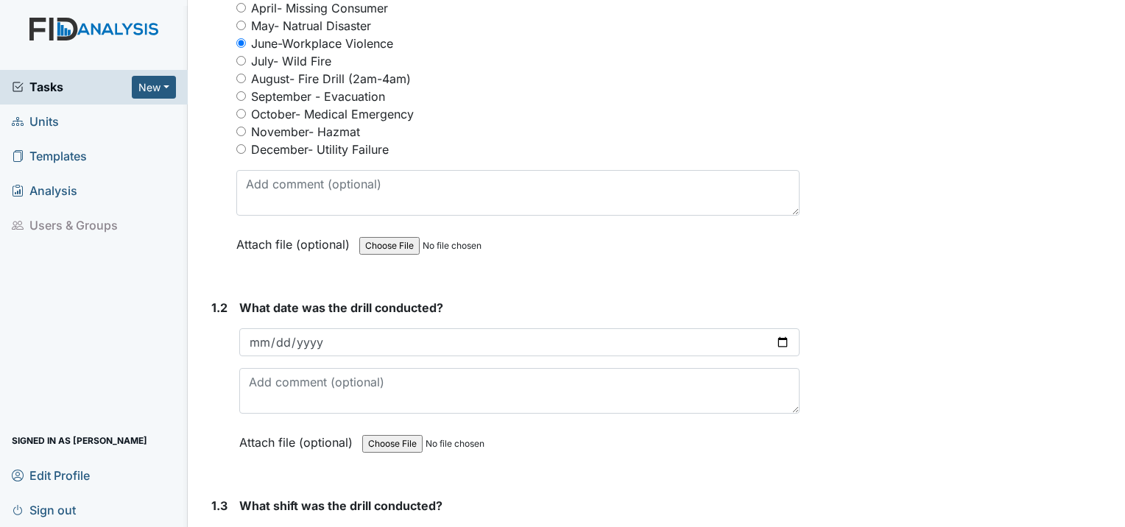
scroll to position [304, 0]
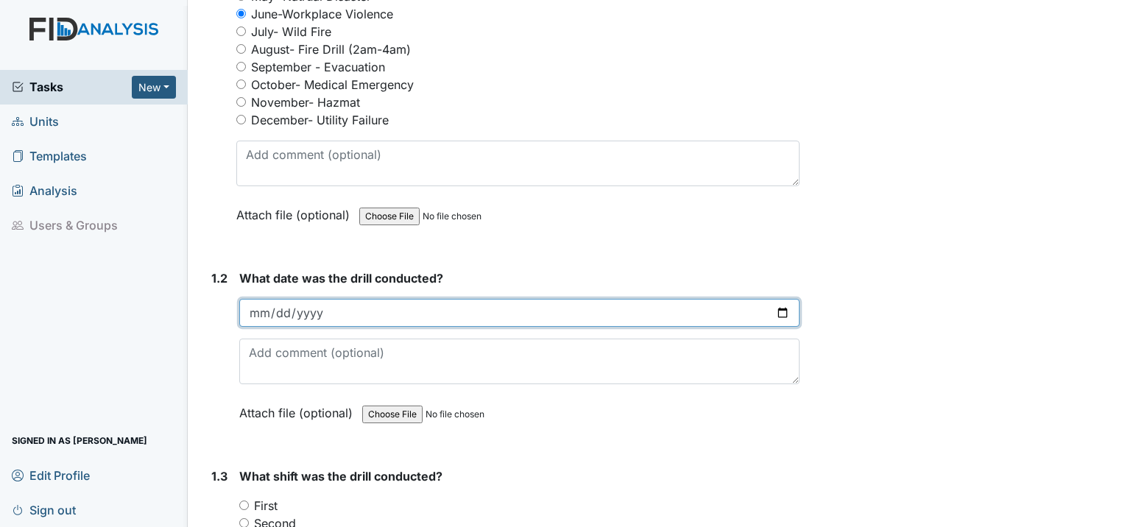
click at [251, 306] on input "date" at bounding box center [519, 313] width 560 height 28
type input "[DATE]"
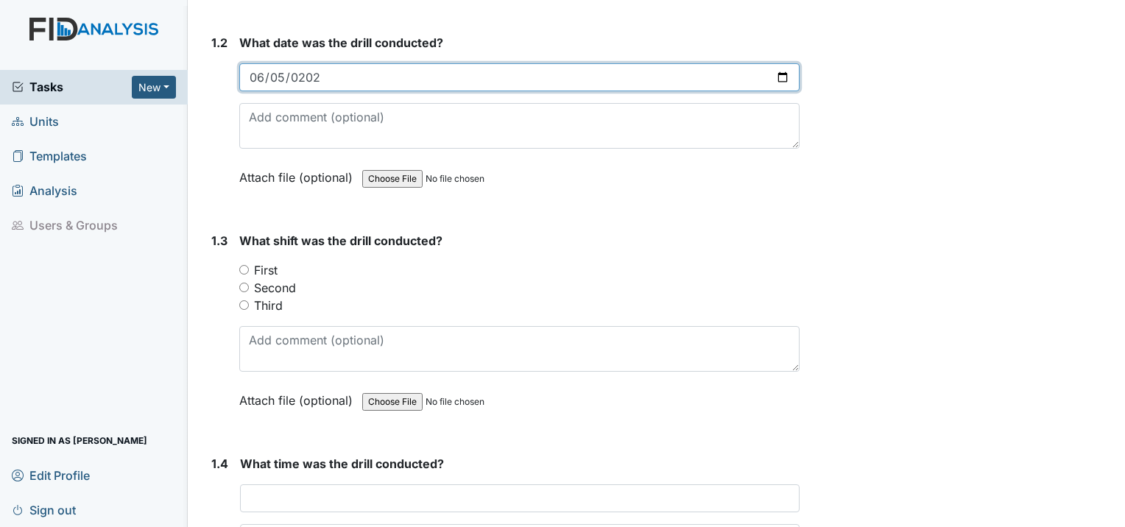
scroll to position [569, 0]
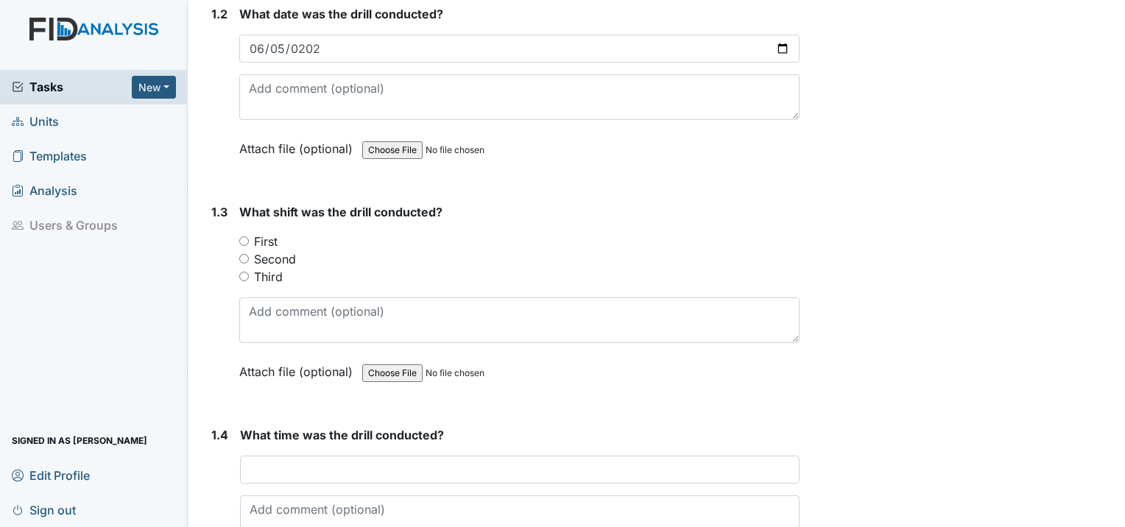
click at [242, 236] on input "First" at bounding box center [244, 241] width 10 height 10
radio input "true"
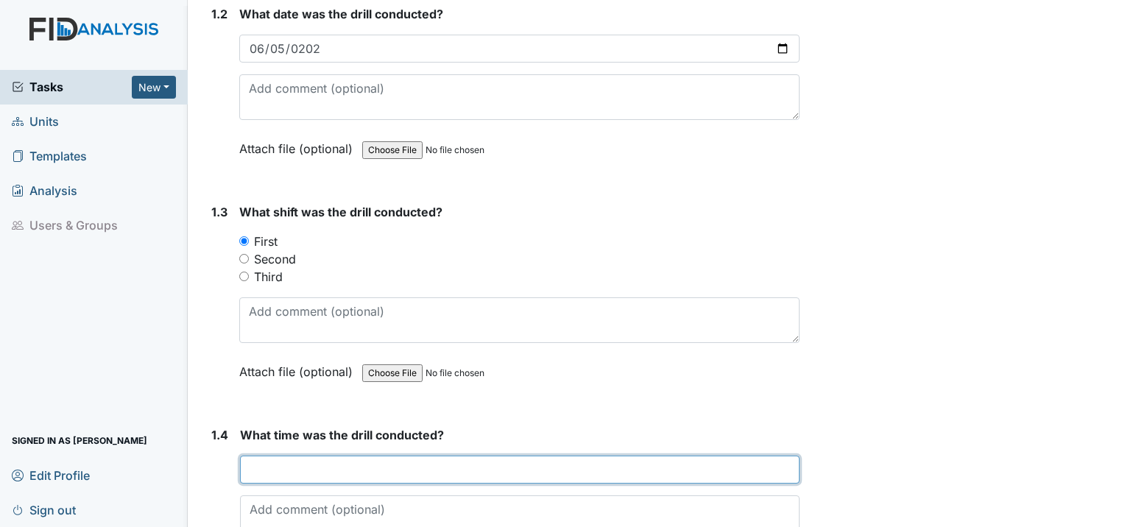
click at [253, 456] on input "text" at bounding box center [520, 470] width 560 height 28
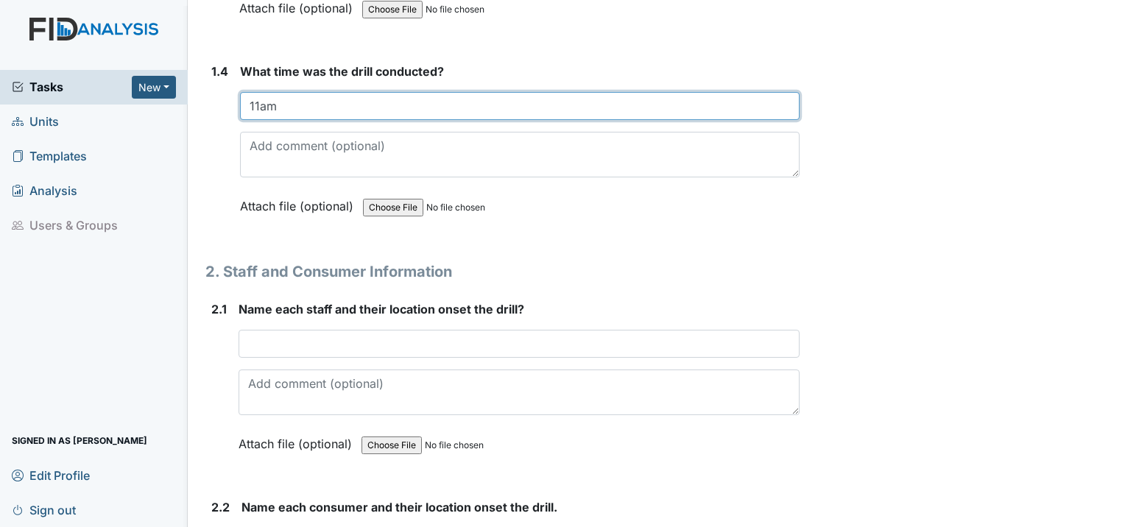
scroll to position [981, 0]
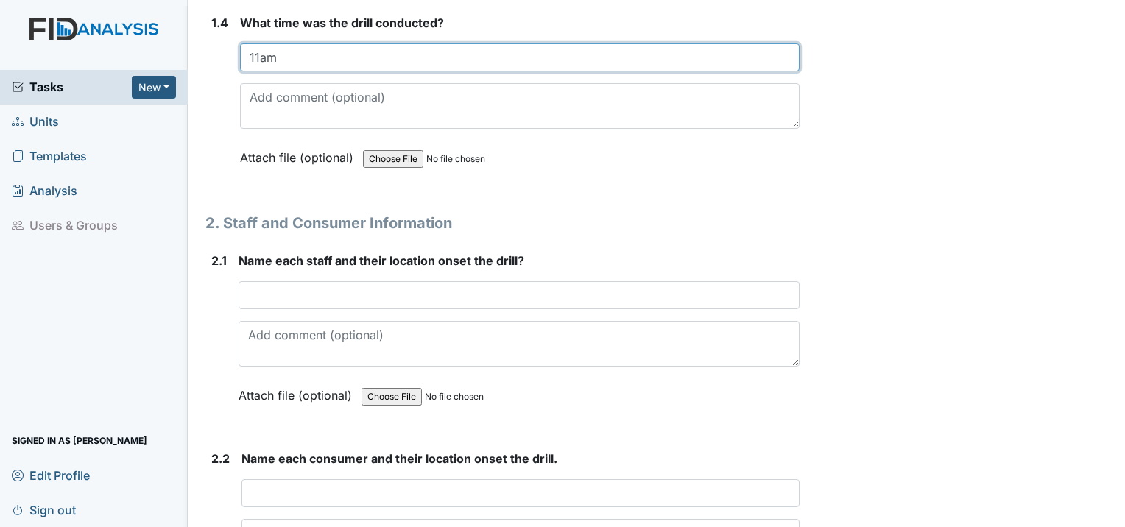
type input "11am"
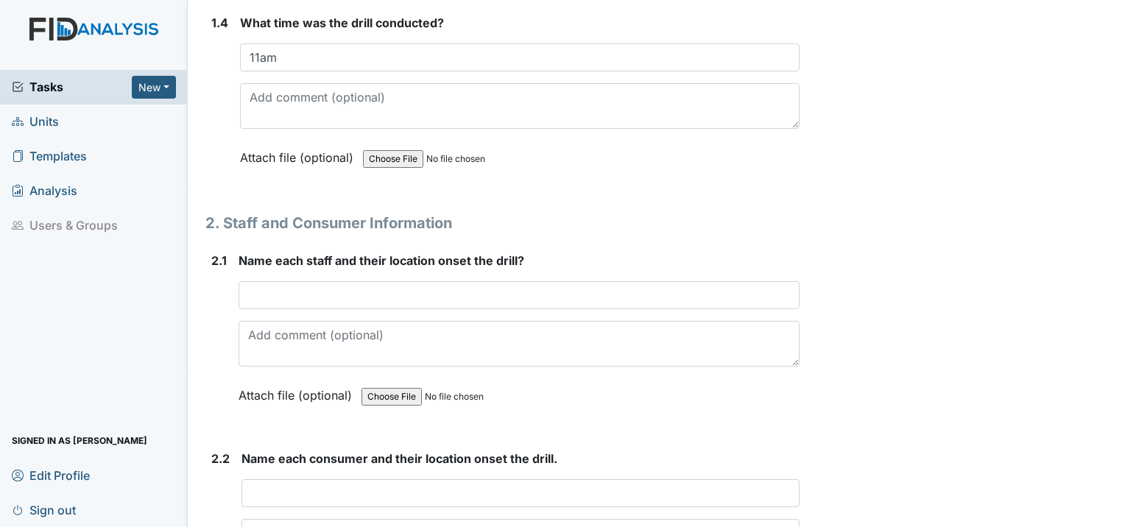
click at [269, 275] on div "Name each staff and their location onset the drill? This field is required. Att…" at bounding box center [519, 333] width 561 height 163
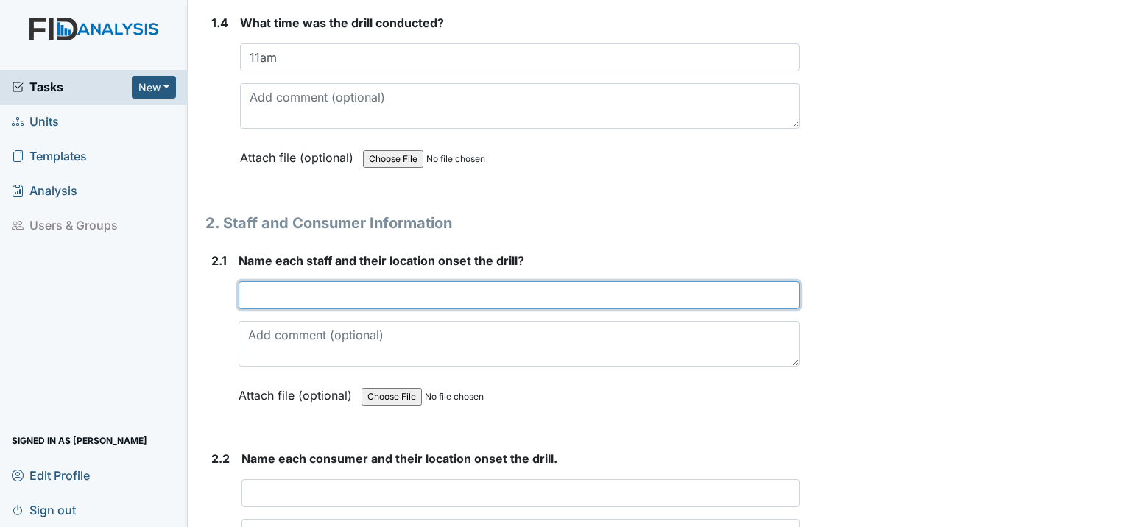
click at [267, 292] on input "text" at bounding box center [519, 295] width 561 height 28
type input "VK, KW assigned area, DR, IM assigned area, CJ, ZG assigned area,"
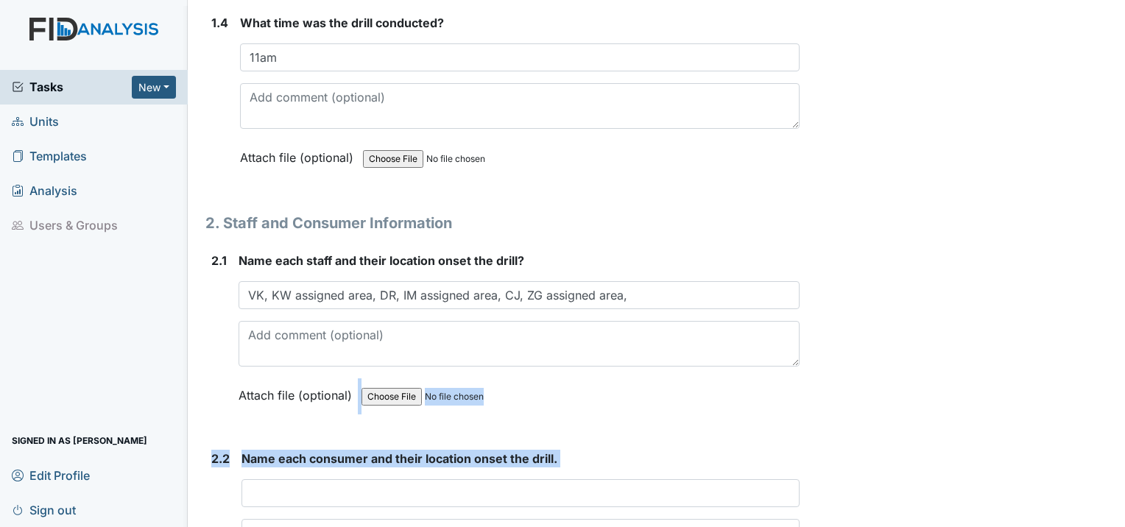
drag, startPoint x: 379, startPoint y: 365, endPoint x: 490, endPoint y: 522, distance: 193.3
click at [490, 522] on div "1. Drill Information 1.1 What drill is being conducted? You must select one of …" at bounding box center [502, 508] width 594 height 2674
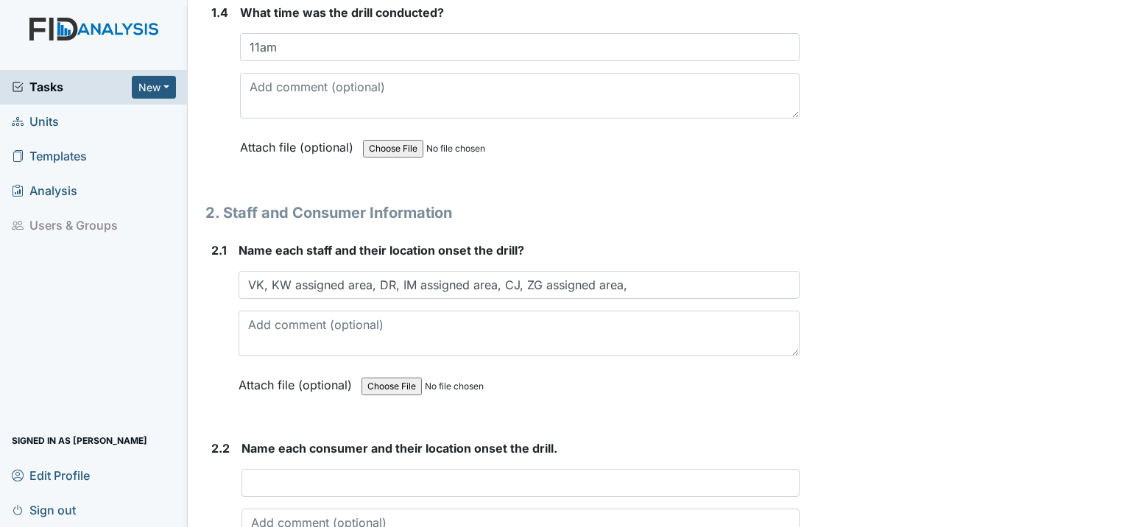
click at [1089, 464] on div "Archive Task × Are you sure you want to archive this task? It will appear as in…" at bounding box center [965, 428] width 308 height 2814
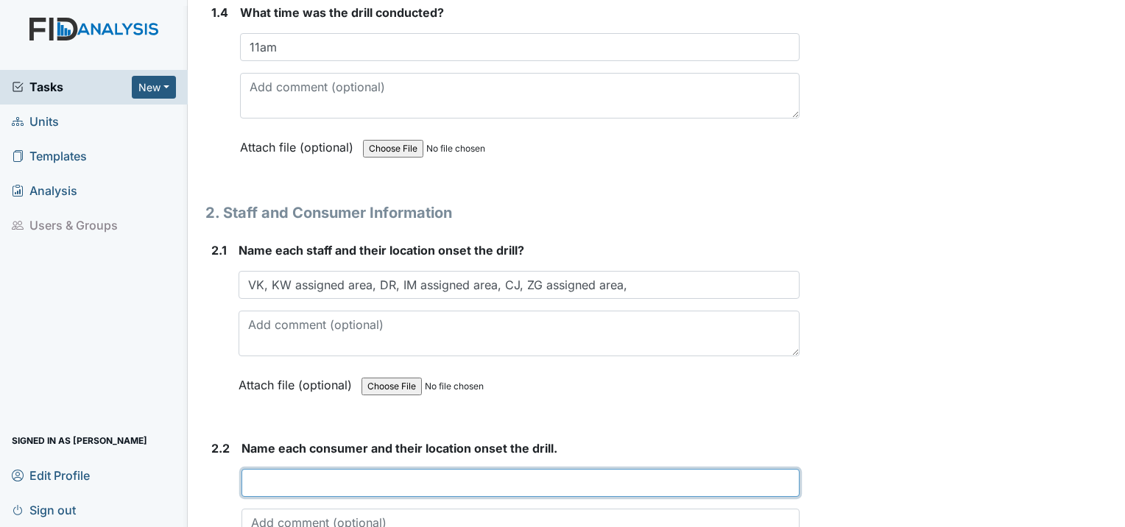
click at [267, 481] on input "text" at bounding box center [521, 483] width 558 height 28
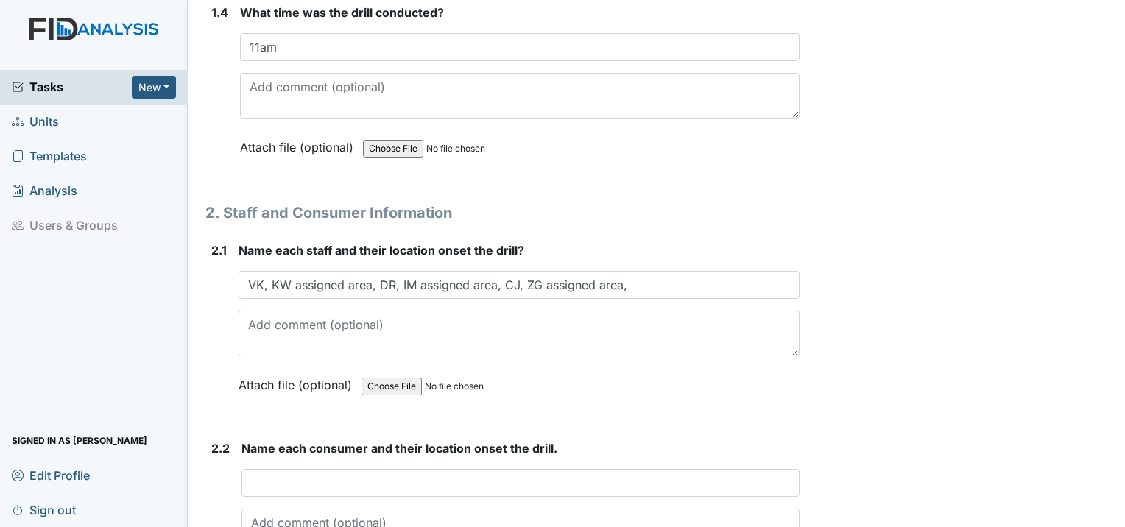
click at [186, 512] on link "Sign out" at bounding box center [94, 510] width 188 height 35
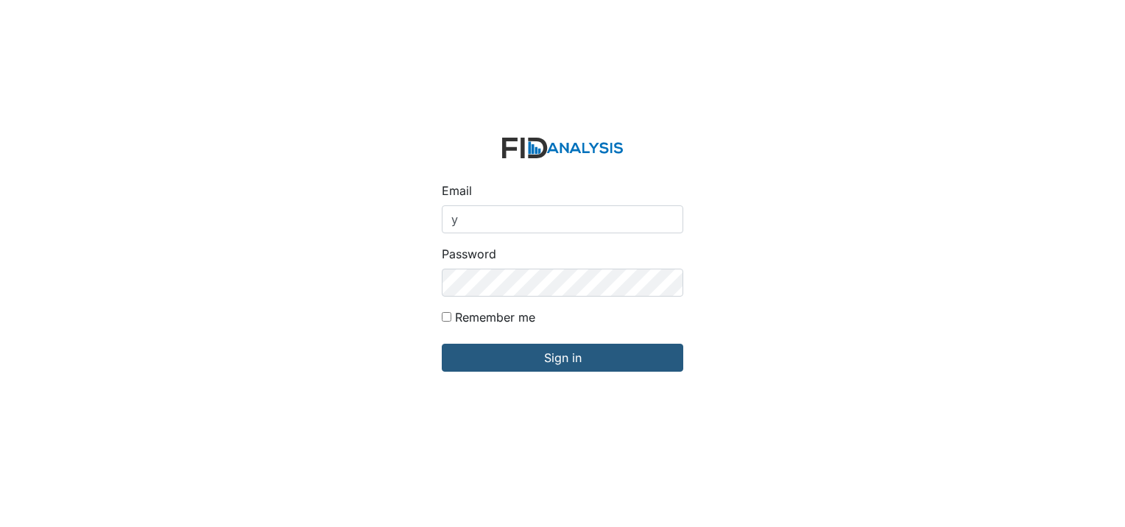
type input "[EMAIL_ADDRESS][DOMAIN_NAME]"
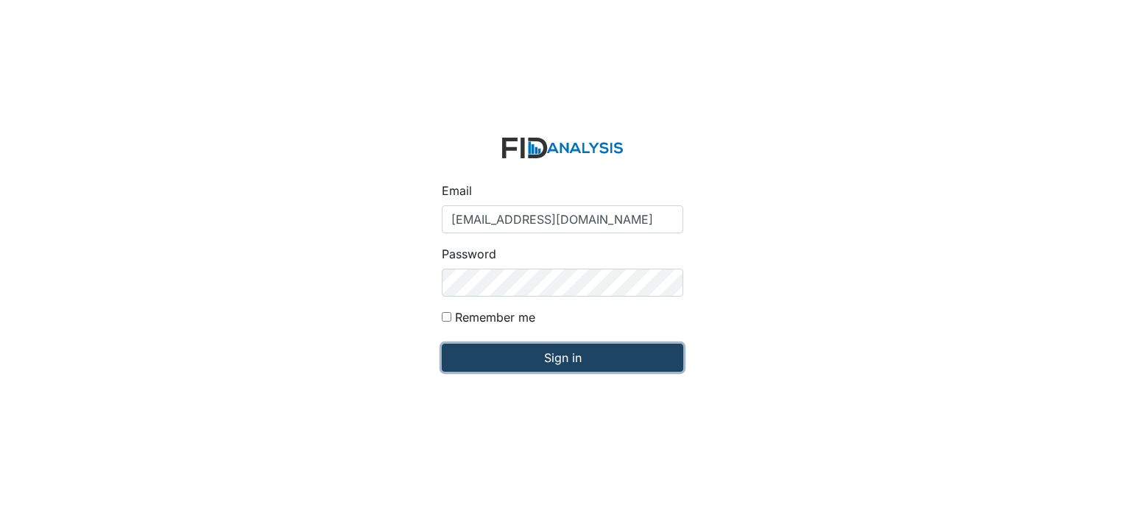
click at [530, 362] on input "Sign in" at bounding box center [563, 358] width 242 height 28
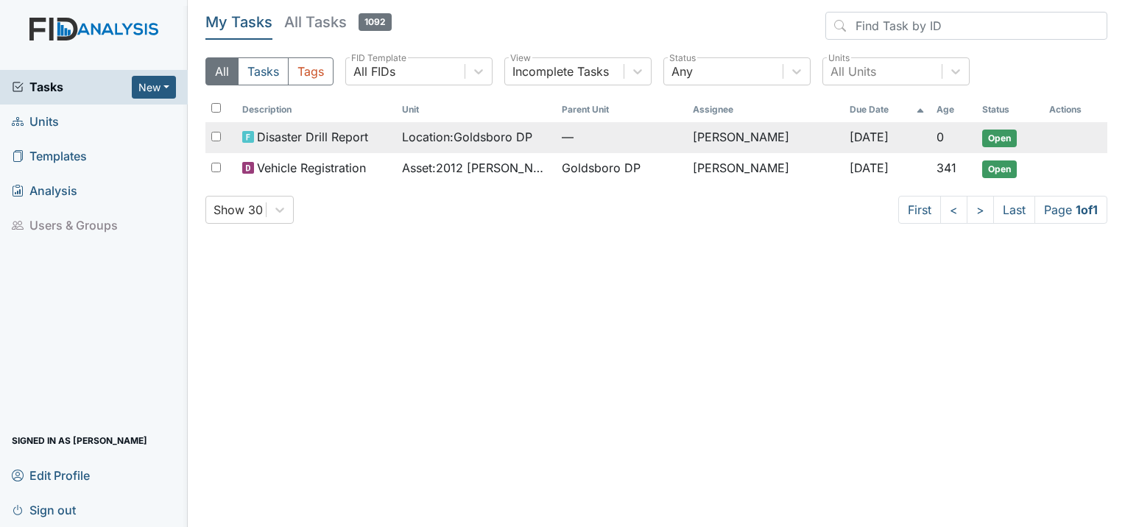
click at [1002, 138] on span "Open" at bounding box center [999, 139] width 35 height 18
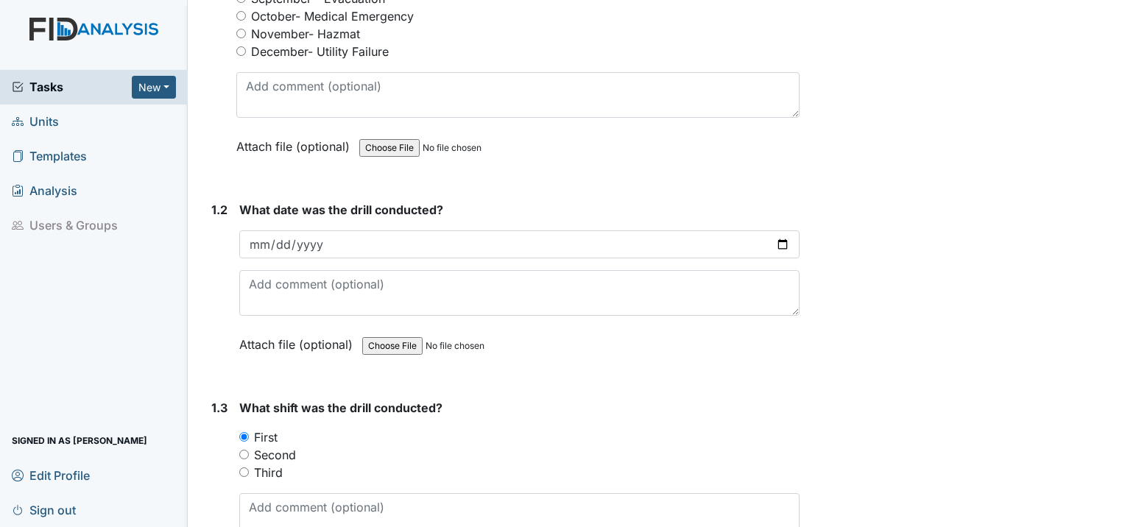
scroll to position [402, 0]
